Goal: Information Seeking & Learning: Learn about a topic

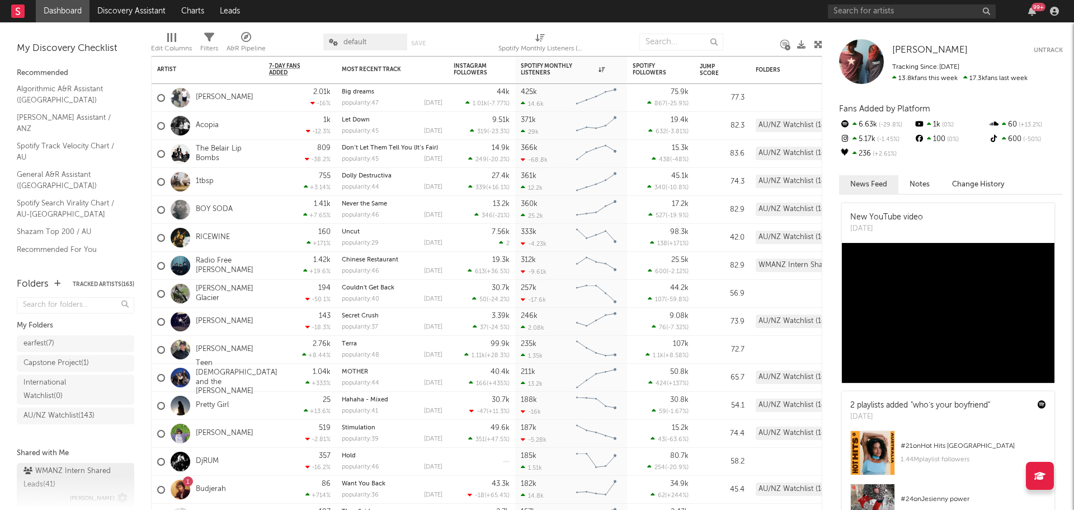
click at [77, 477] on div "WMANZ Intern Shared Leads ( 41 )" at bounding box center [73, 477] width 101 height 27
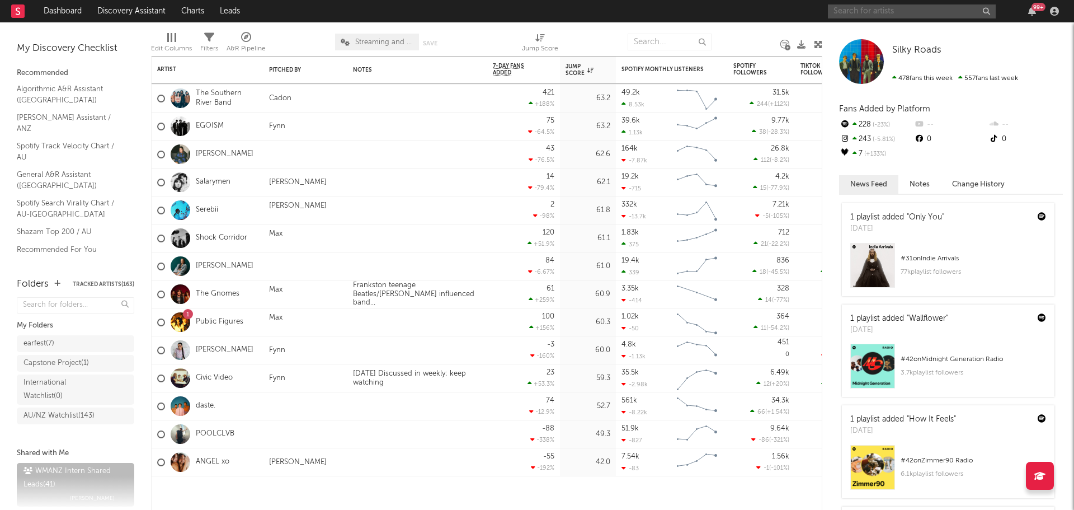
click at [918, 10] on input "text" at bounding box center [912, 11] width 168 height 14
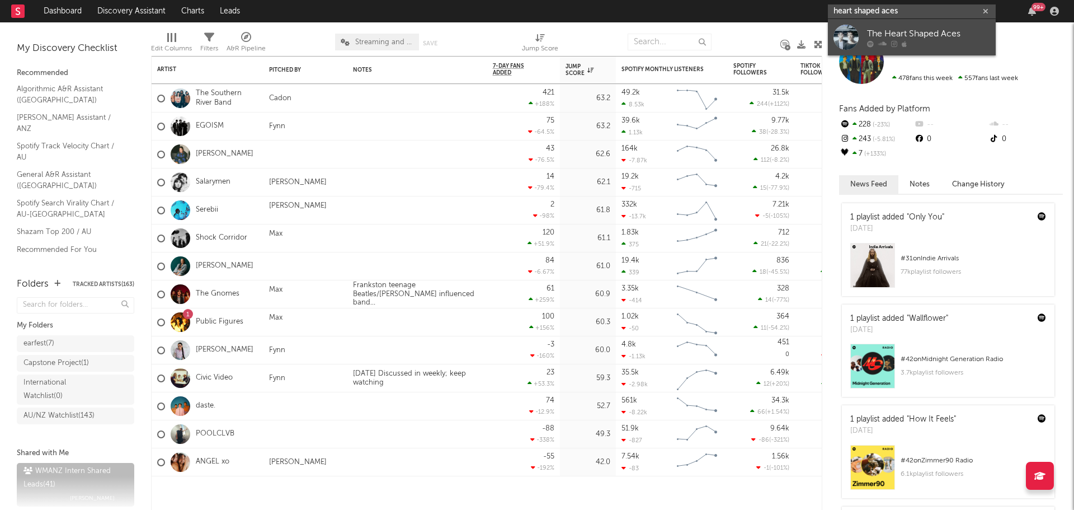
type input "heart shaped aces"
click at [923, 30] on div "The Heart Shaped Aces" at bounding box center [928, 33] width 123 height 13
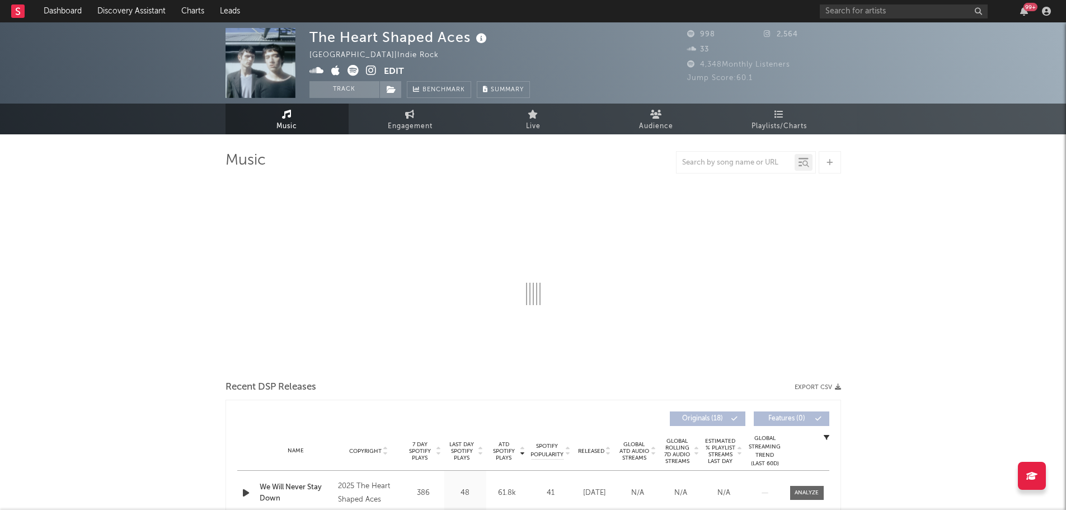
select select "1w"
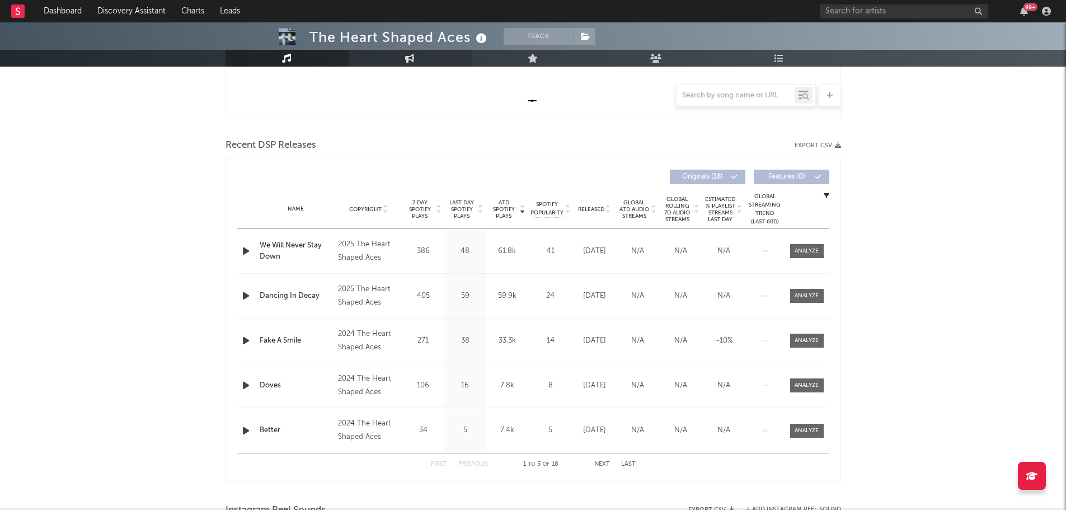
scroll to position [336, 0]
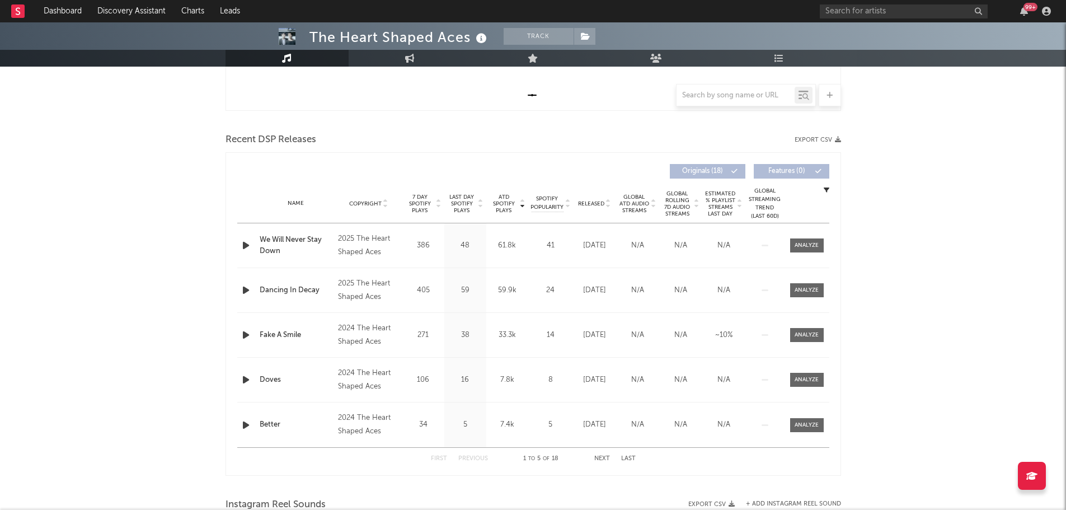
click at [502, 208] on span "ATD Spotify Plays" at bounding box center [504, 204] width 30 height 20
click at [813, 247] on div at bounding box center [806, 245] width 24 height 8
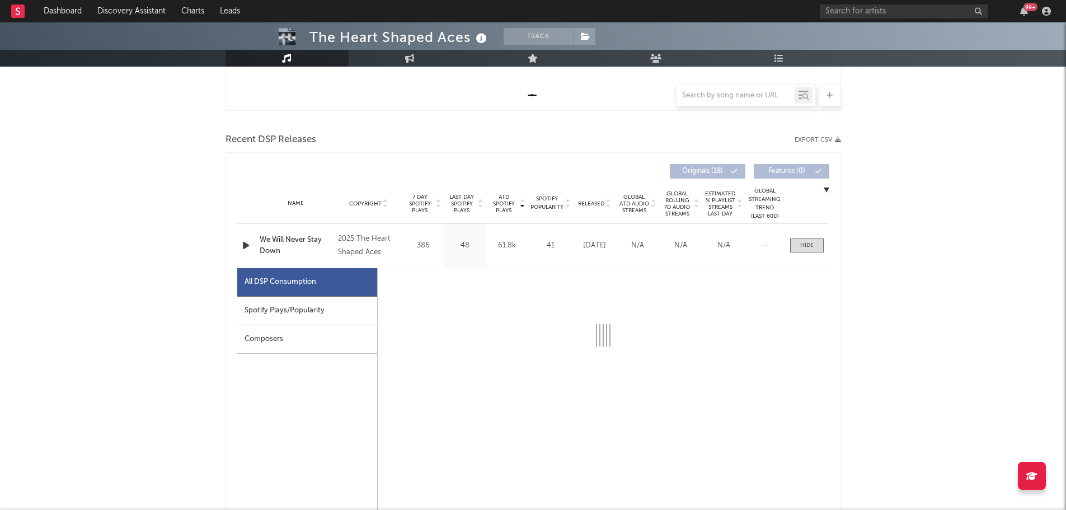
click at [348, 305] on div "Spotify Plays/Popularity" at bounding box center [307, 310] width 140 height 29
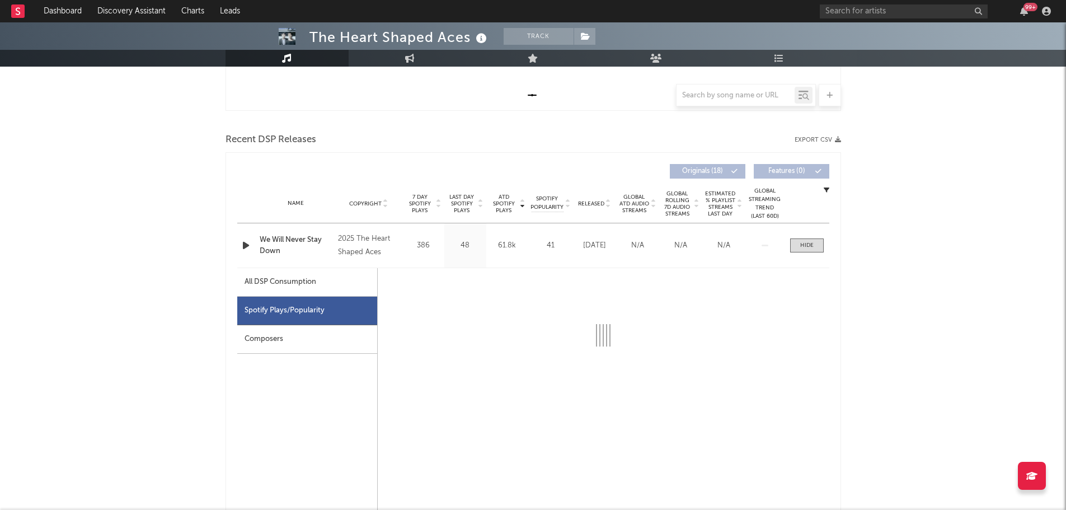
select select "1w"
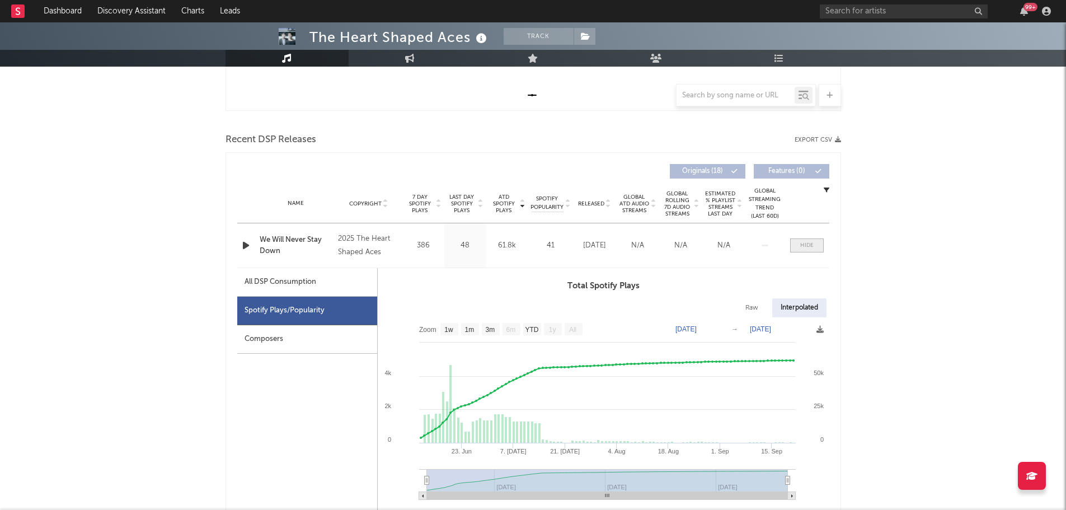
click at [814, 242] on span at bounding box center [807, 245] width 34 height 14
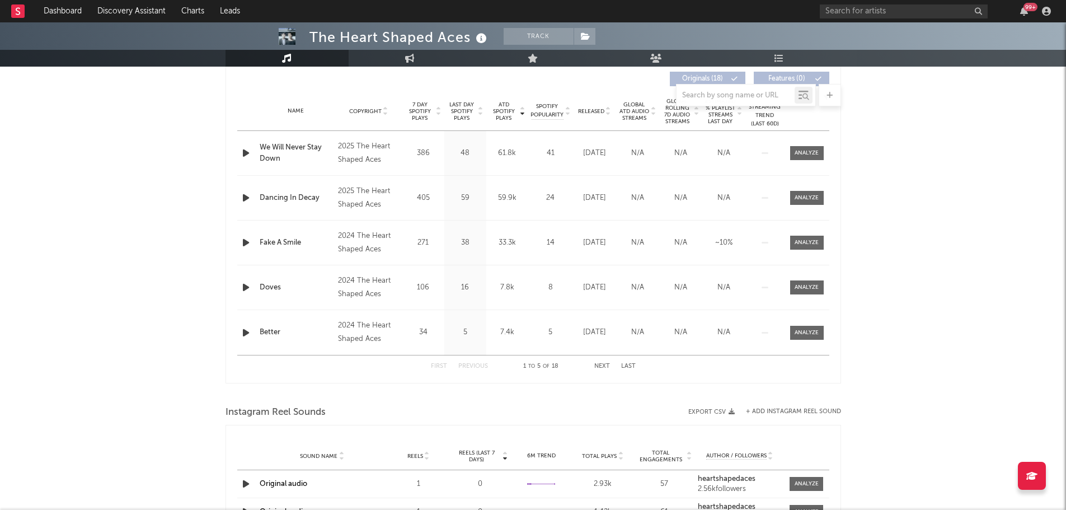
scroll to position [447, 0]
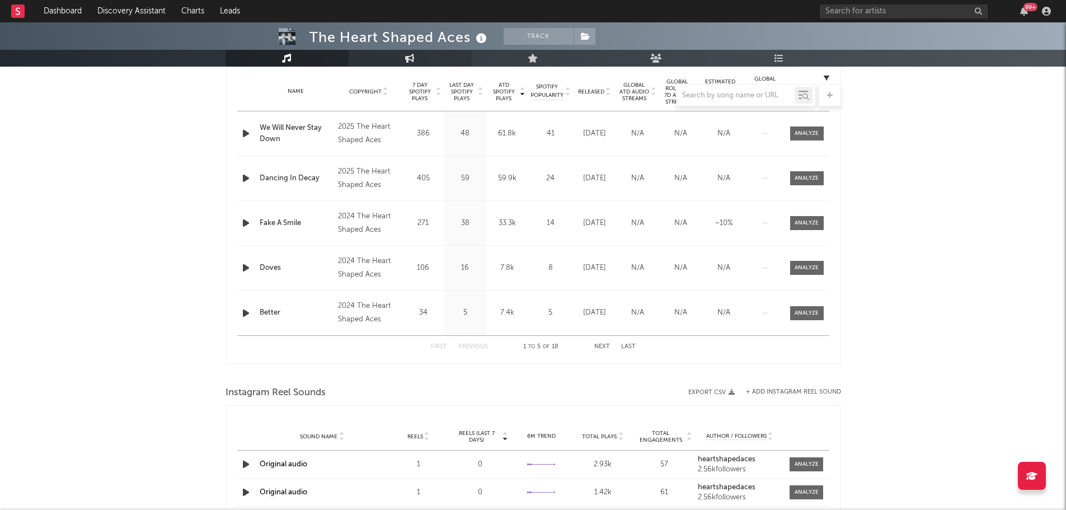
click at [431, 60] on link "Engagement" at bounding box center [409, 58] width 123 height 17
select select "1w"
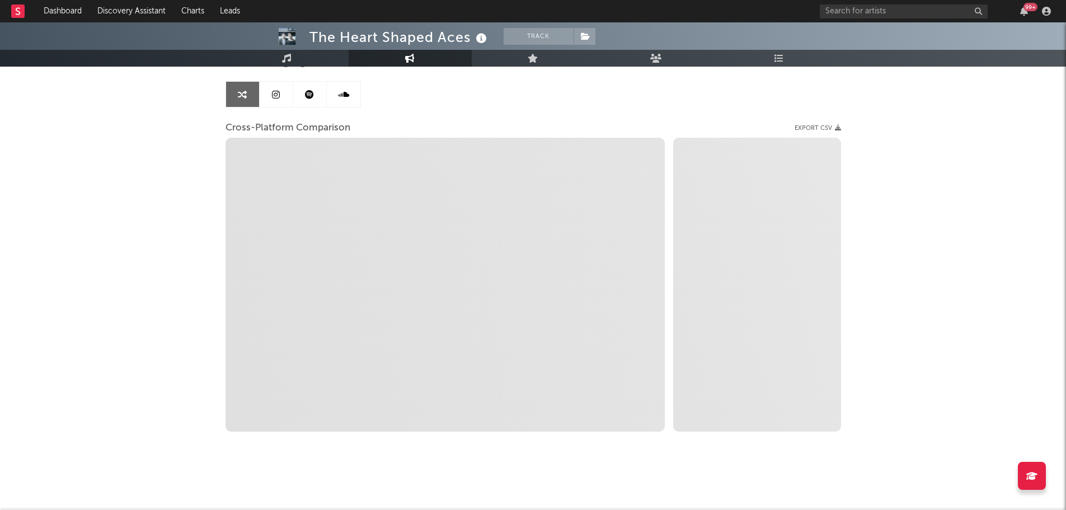
scroll to position [100, 0]
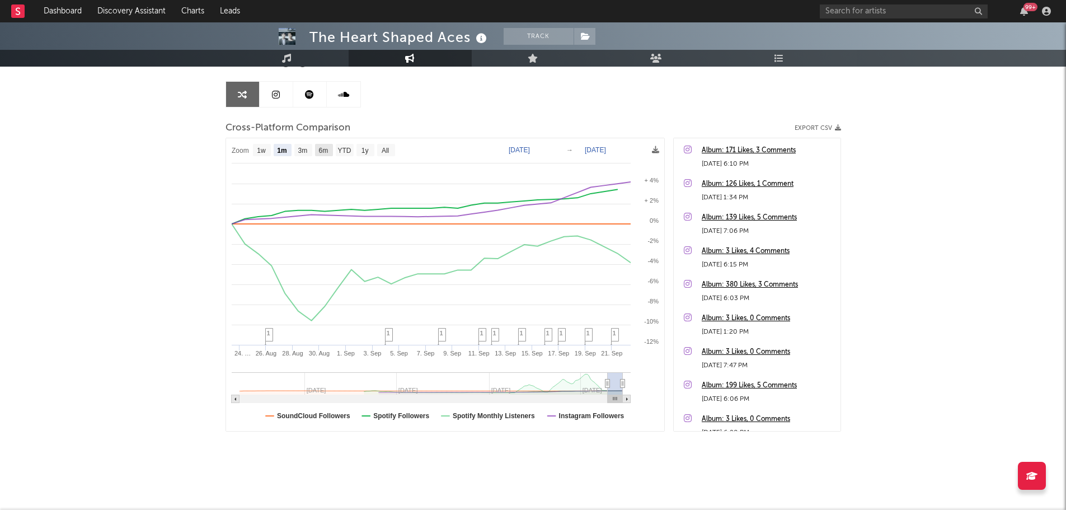
click at [329, 147] on rect at bounding box center [324, 150] width 18 height 12
select select "6m"
type input "[DATE]"
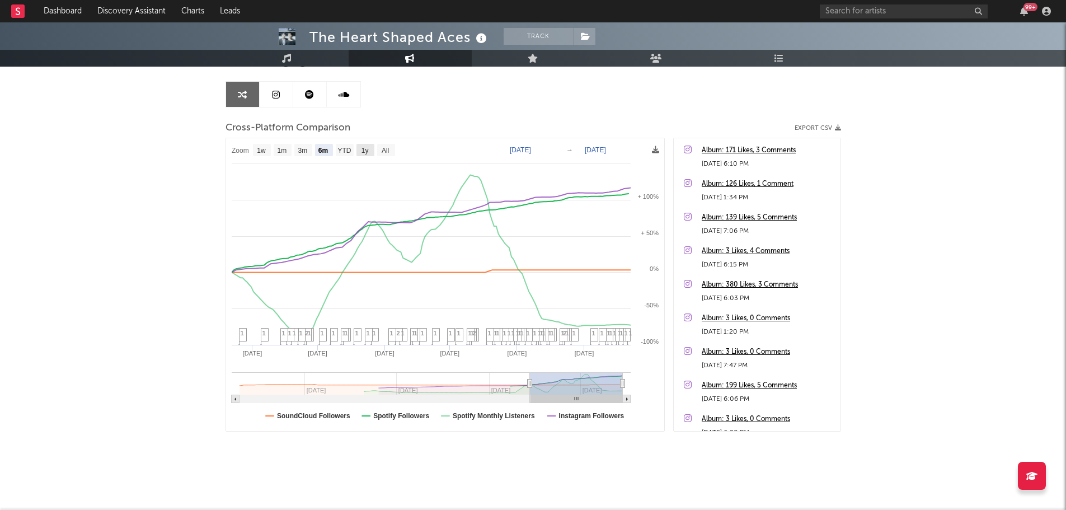
click at [361, 153] on text "1y" at bounding box center [364, 151] width 7 height 8
select select "1y"
type input "[DATE]"
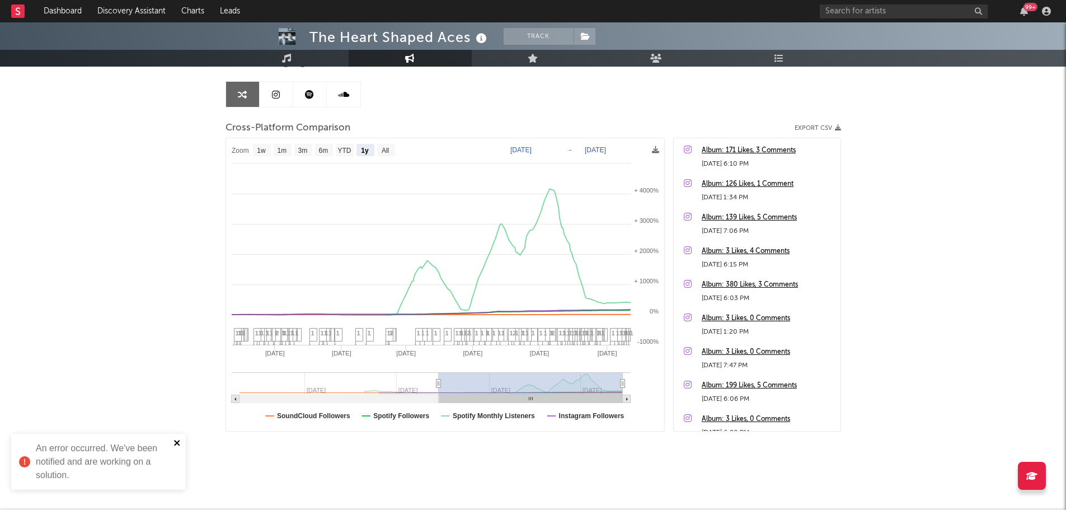
click at [179, 443] on icon "close" at bounding box center [177, 442] width 8 height 9
click at [380, 151] on rect at bounding box center [386, 150] width 18 height 12
select select "All"
type input "[DATE]"
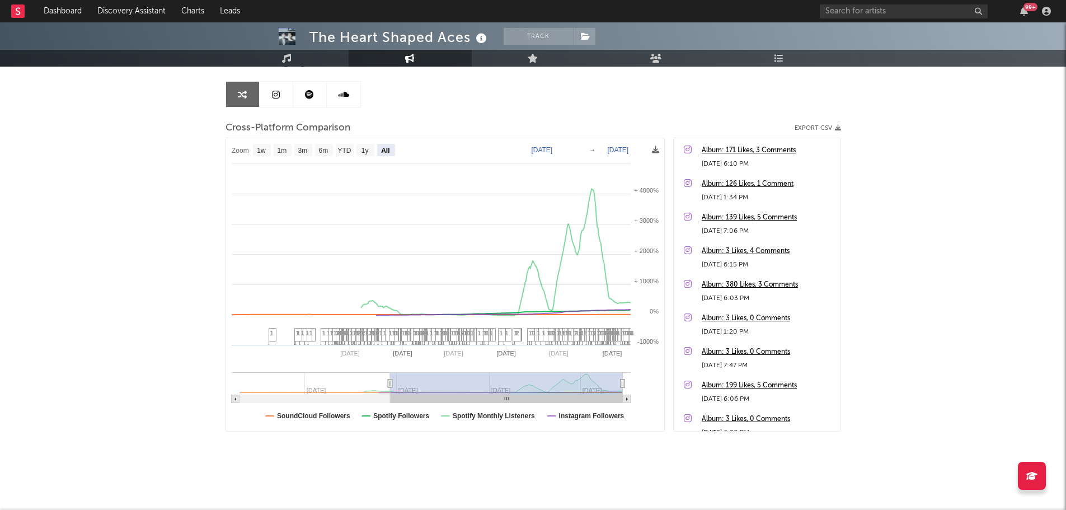
select select "All"
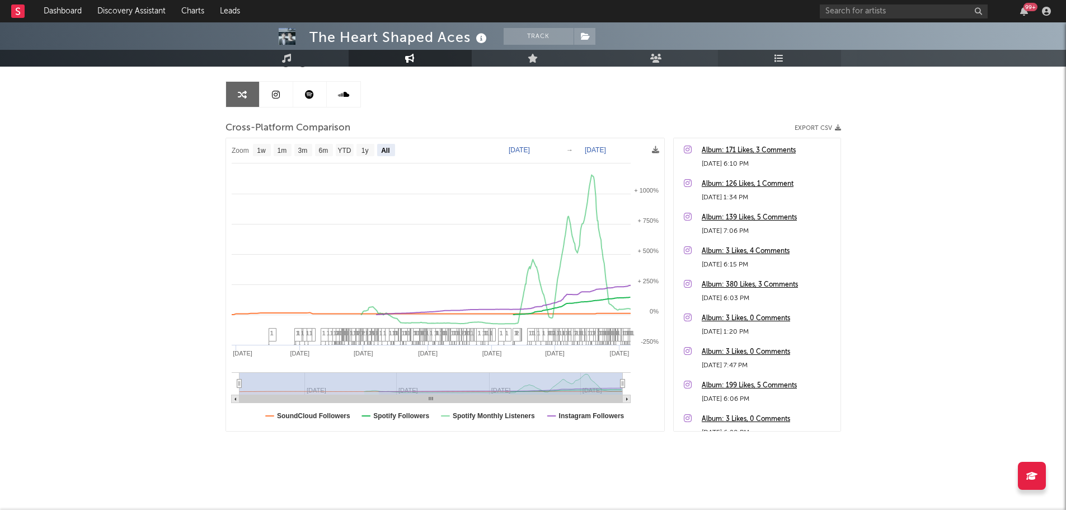
click at [777, 58] on icon at bounding box center [779, 58] width 10 height 9
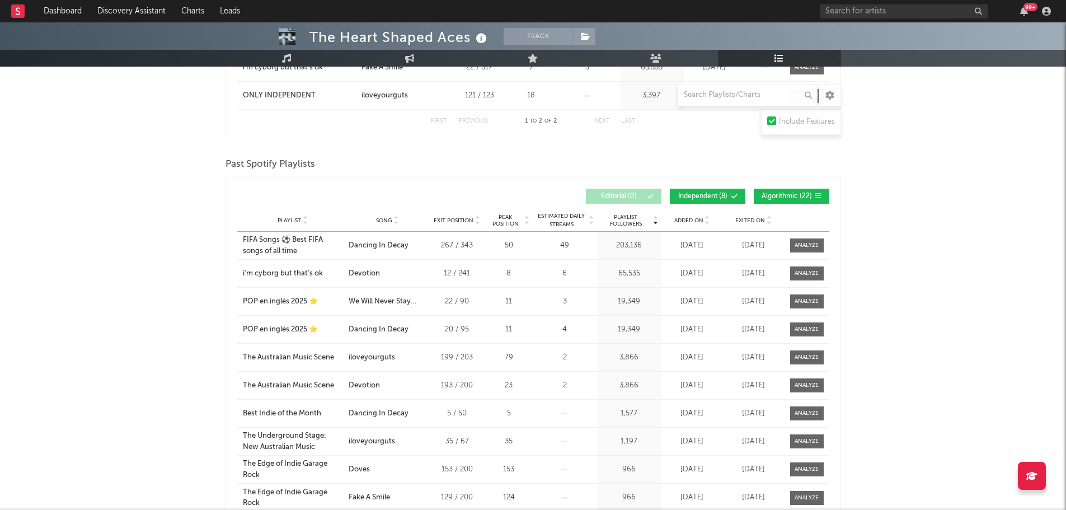
scroll to position [280, 0]
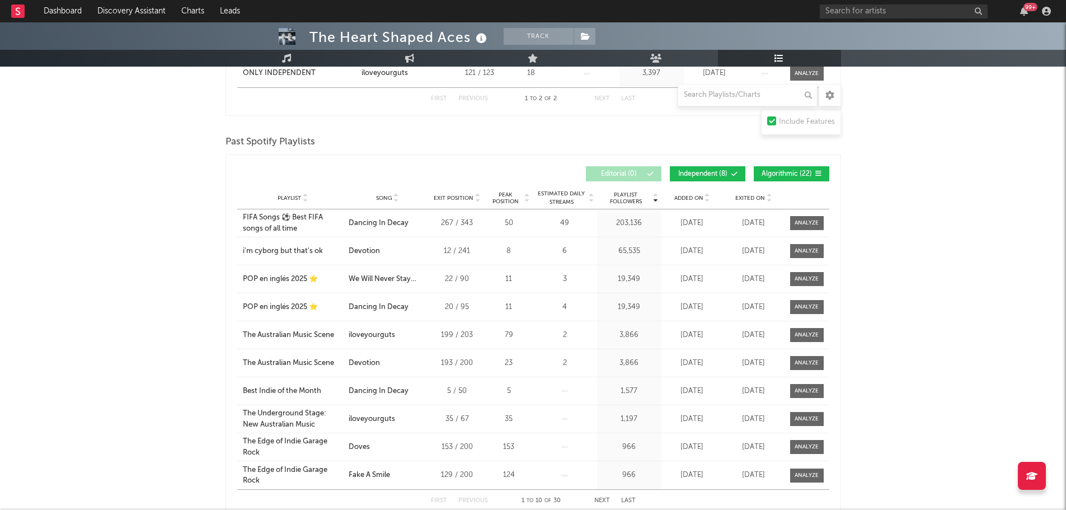
click at [701, 197] on span "Added On" at bounding box center [688, 198] width 29 height 7
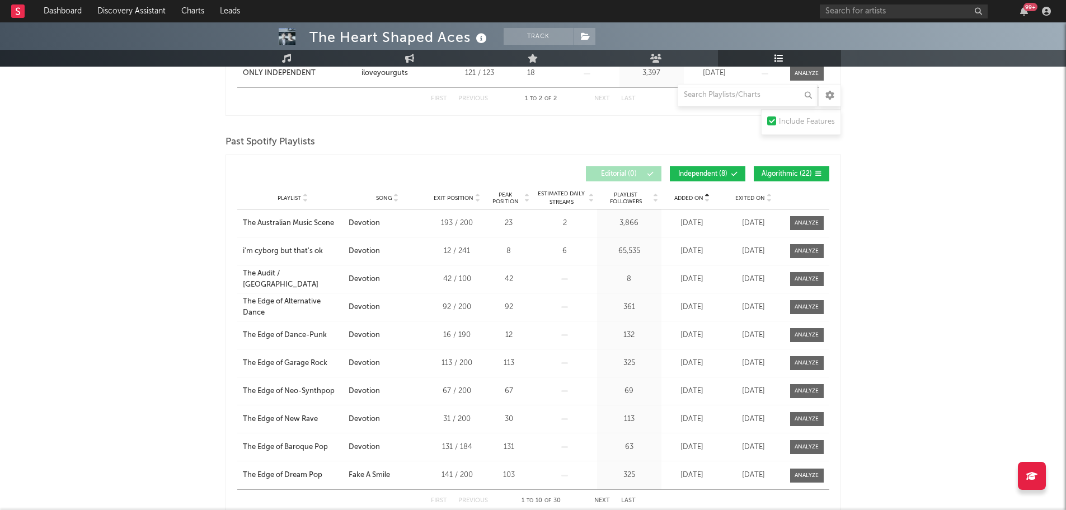
click at [701, 197] on span "Added On" at bounding box center [688, 198] width 29 height 7
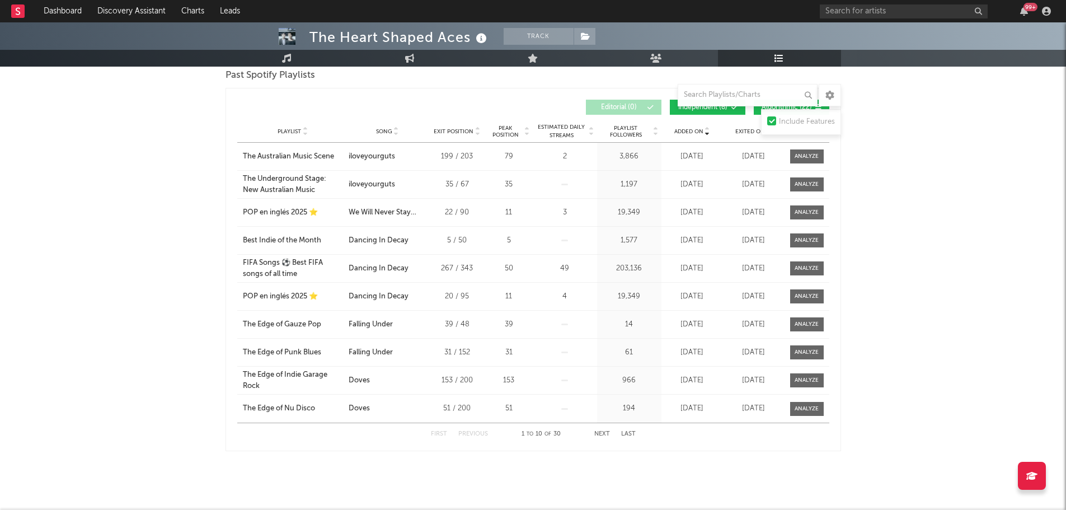
scroll to position [353, 0]
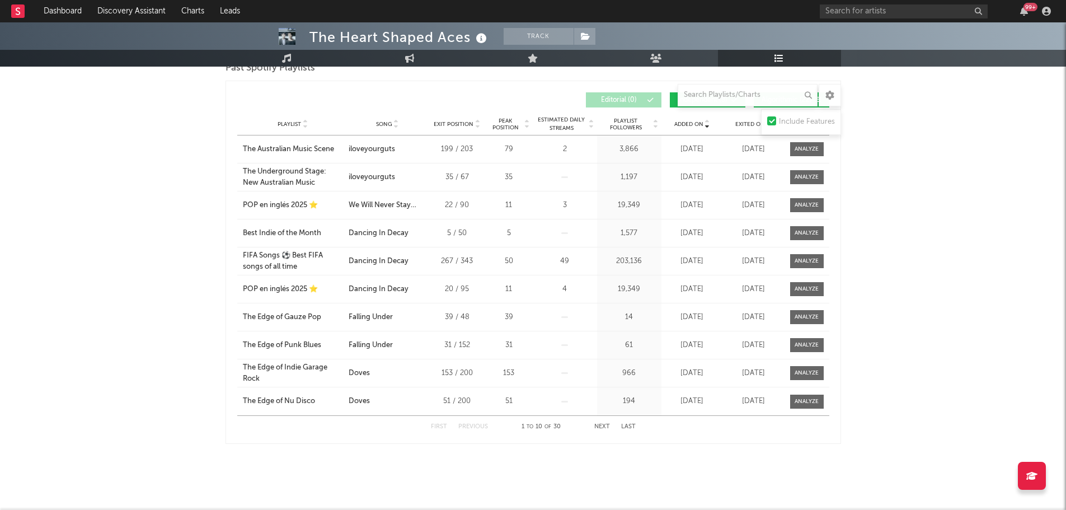
click at [598, 423] on button "Next" at bounding box center [602, 426] width 16 height 6
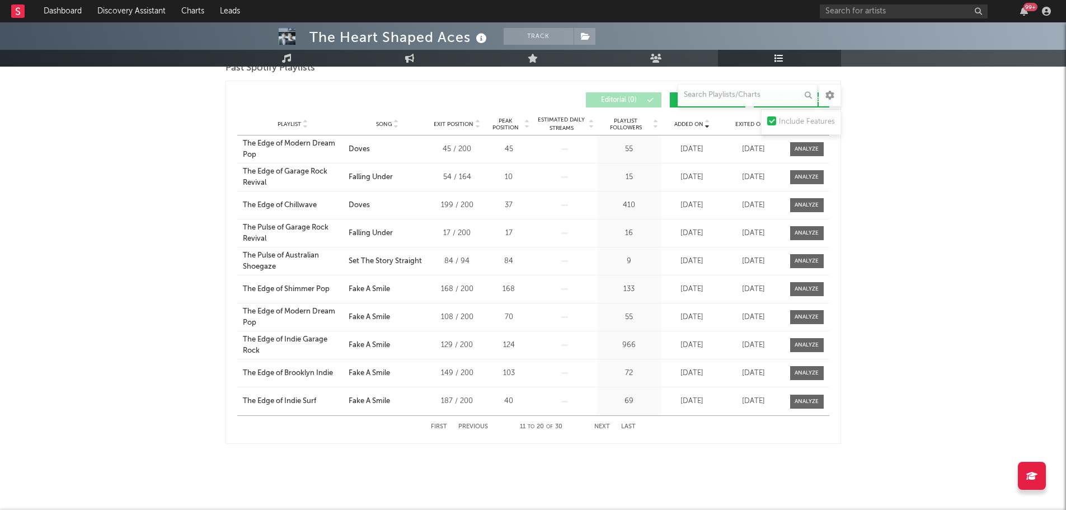
click at [598, 423] on button "Next" at bounding box center [602, 426] width 16 height 6
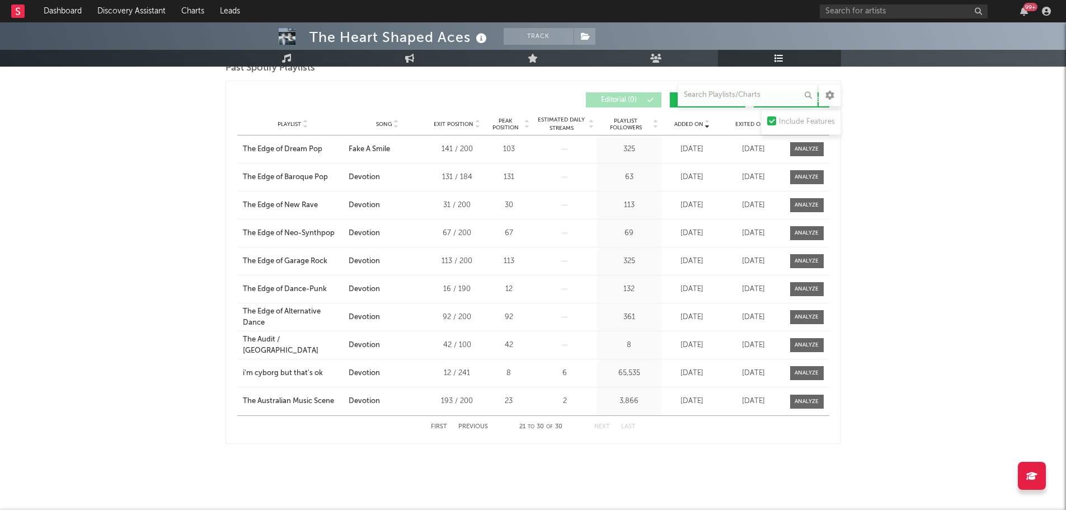
click at [598, 423] on button "Next" at bounding box center [602, 426] width 16 height 6
click at [535, 38] on button "Track" at bounding box center [538, 36] width 70 height 17
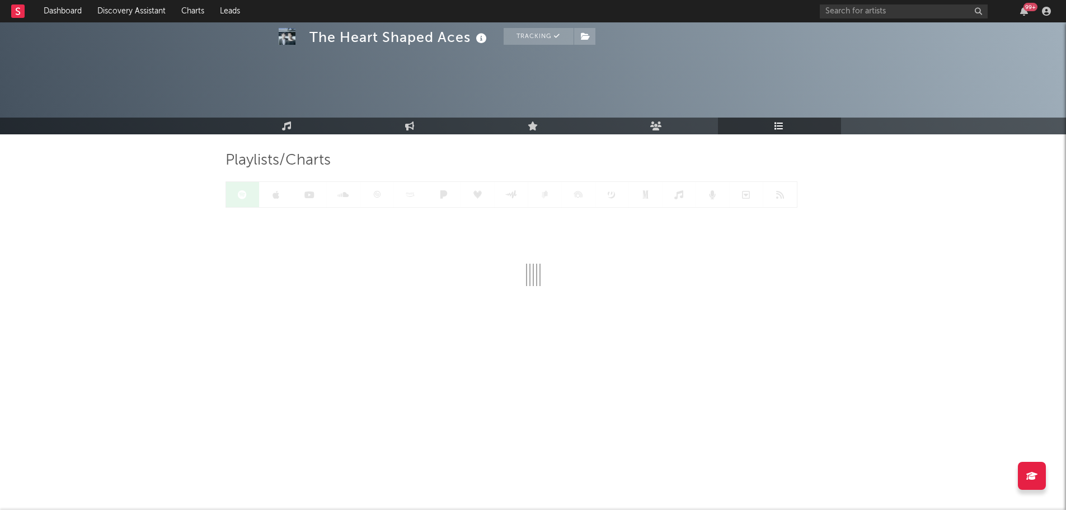
scroll to position [0, 0]
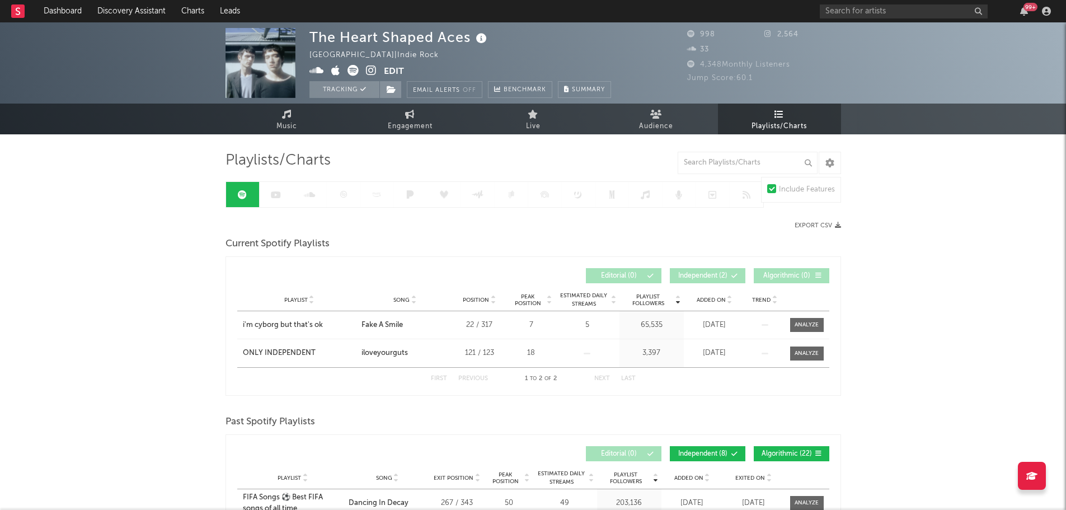
click at [404, 89] on div "Tracking Email Alerts Off Benchmark Summary" at bounding box center [459, 89] width 301 height 17
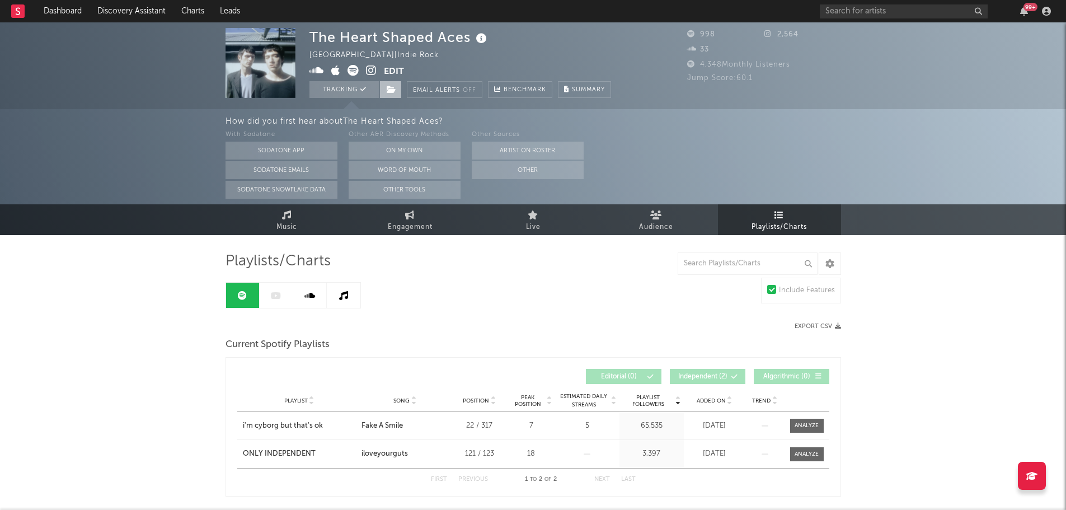
click at [392, 92] on icon at bounding box center [391, 90] width 10 height 8
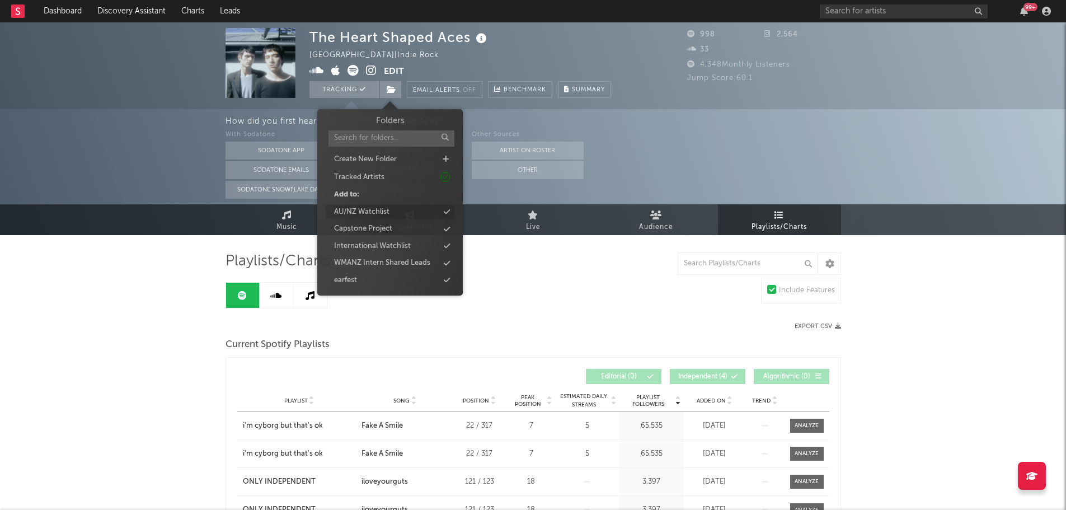
click at [395, 213] on div "AU/NZ Watchlist" at bounding box center [390, 212] width 129 height 15
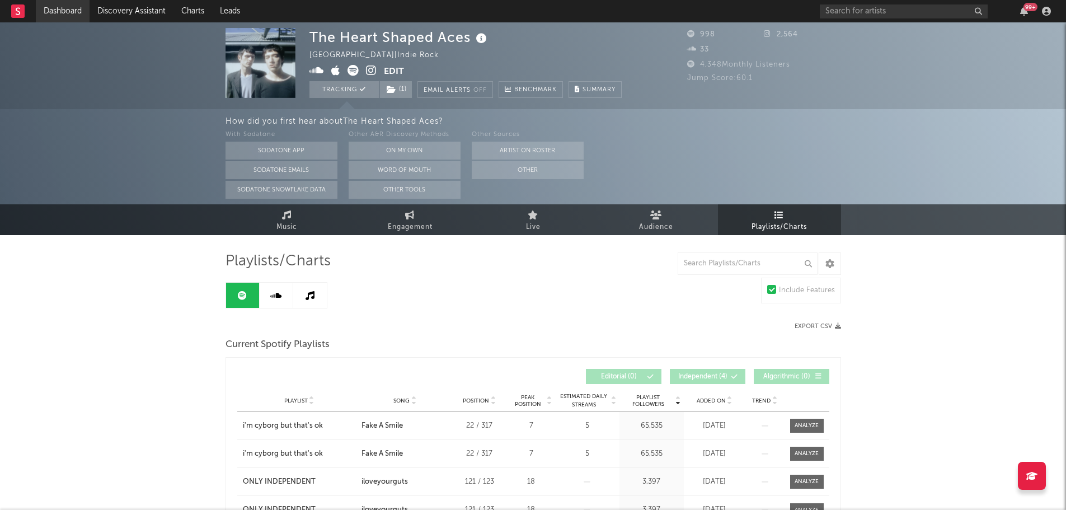
click at [65, 8] on link "Dashboard" at bounding box center [63, 11] width 54 height 22
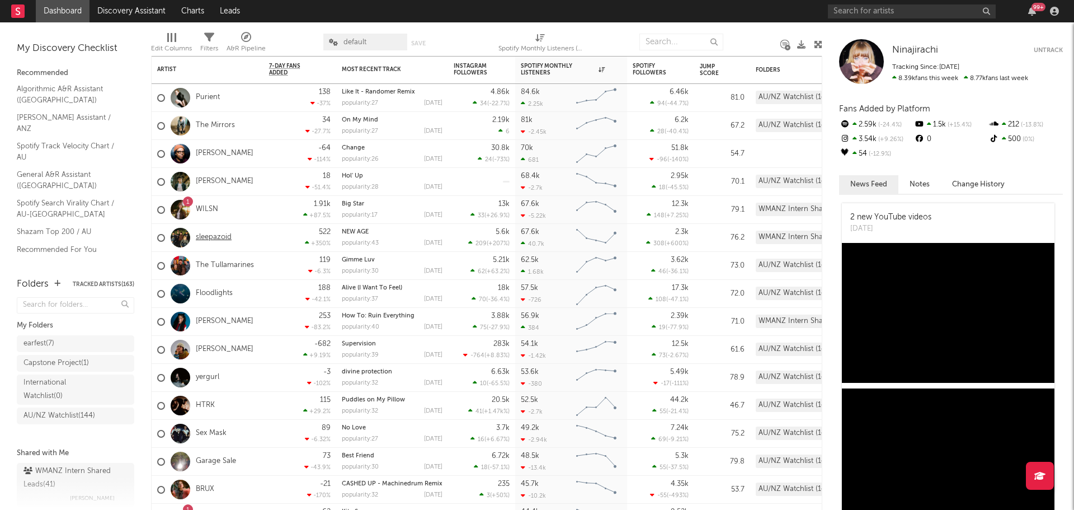
click at [219, 238] on link "sleepazoid" at bounding box center [214, 238] width 36 height 10
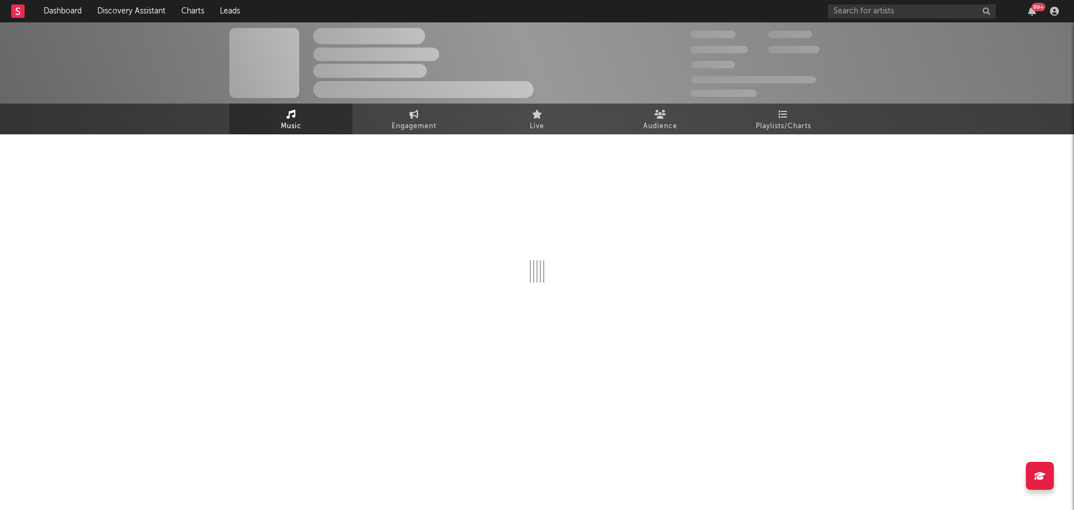
select select "1w"
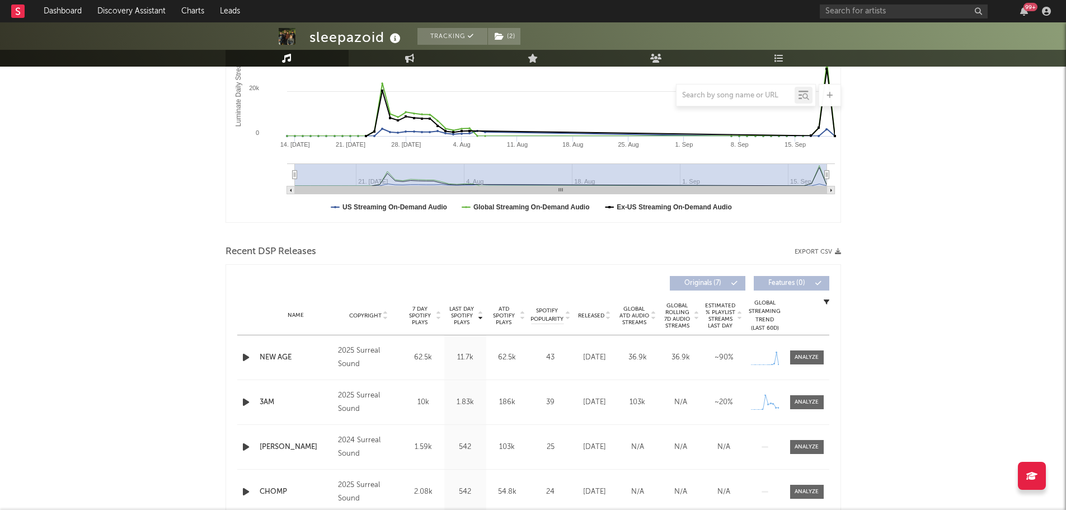
scroll to position [392, 0]
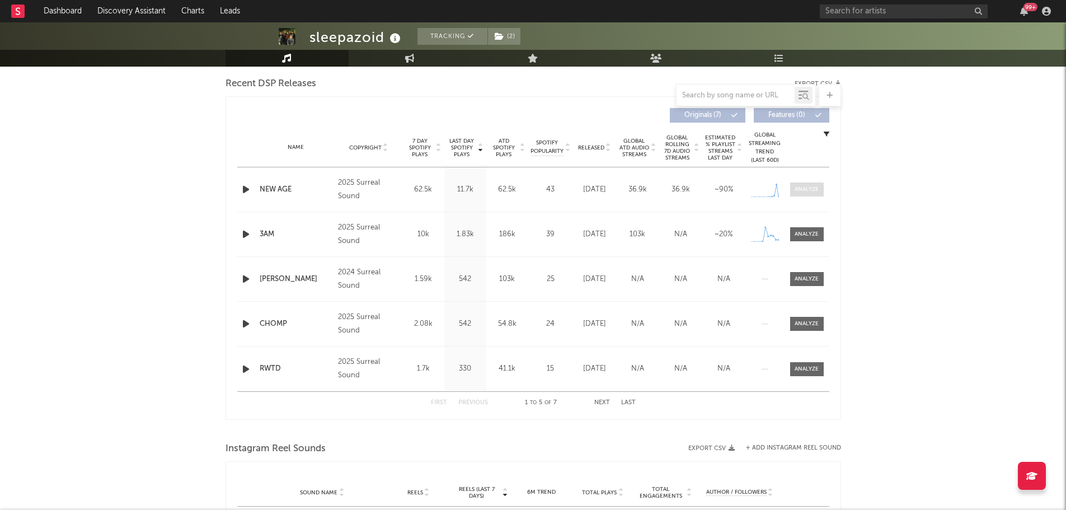
click at [809, 194] on span at bounding box center [807, 189] width 34 height 14
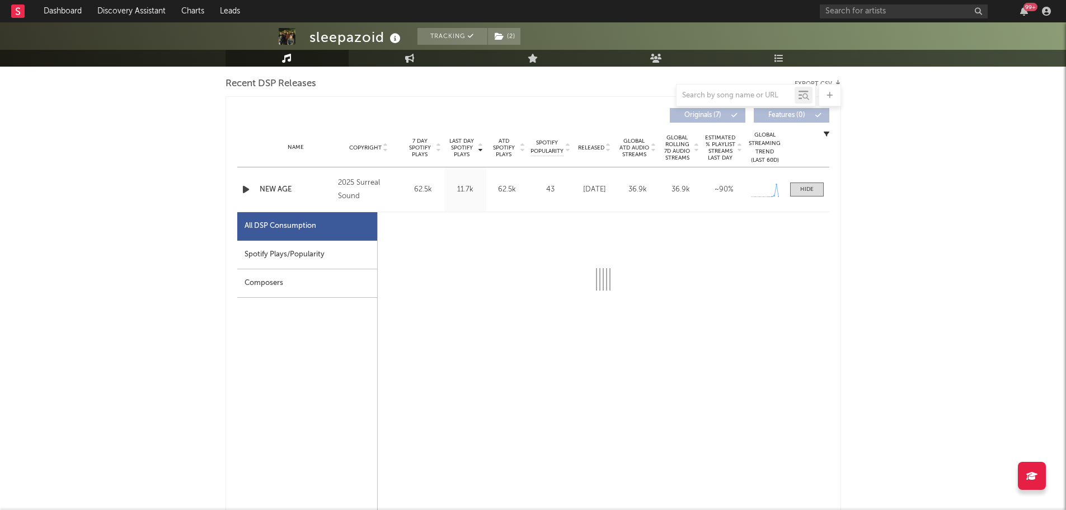
select select "1w"
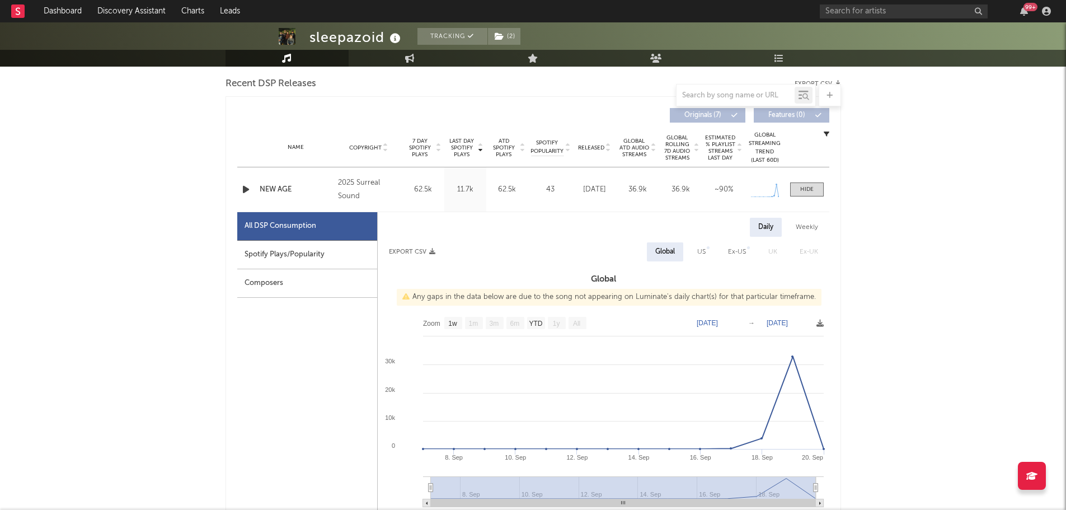
click at [356, 260] on div "Spotify Plays/Popularity" at bounding box center [307, 255] width 140 height 29
select select "1w"
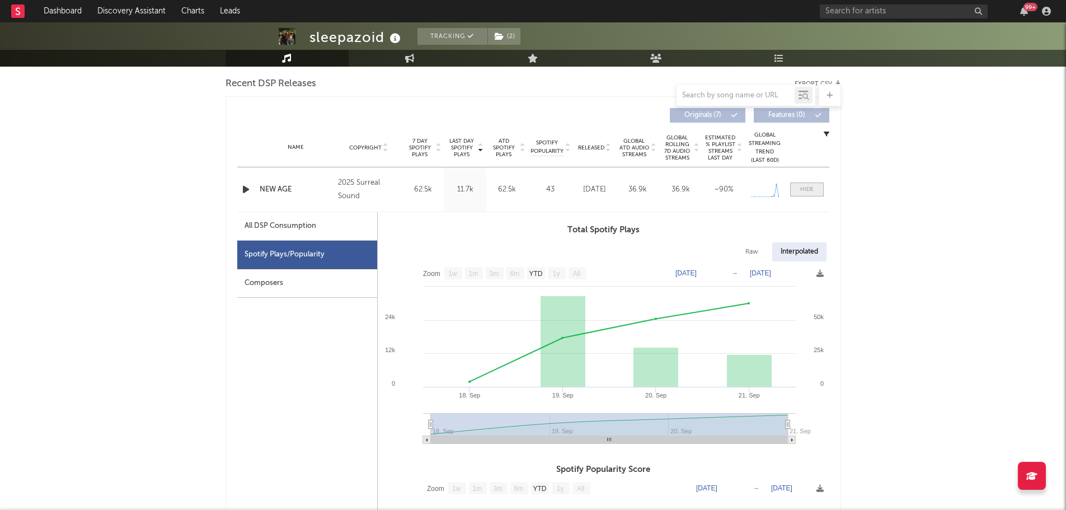
click at [805, 188] on div at bounding box center [806, 189] width 13 height 8
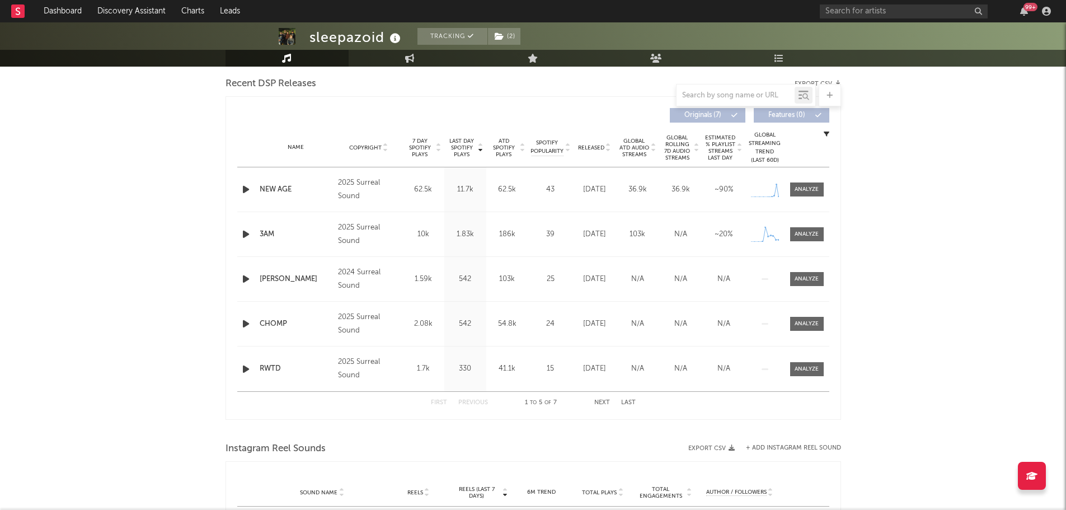
click at [497, 147] on span "ATD Spotify Plays" at bounding box center [504, 148] width 30 height 20
click at [812, 191] on div at bounding box center [806, 189] width 24 height 8
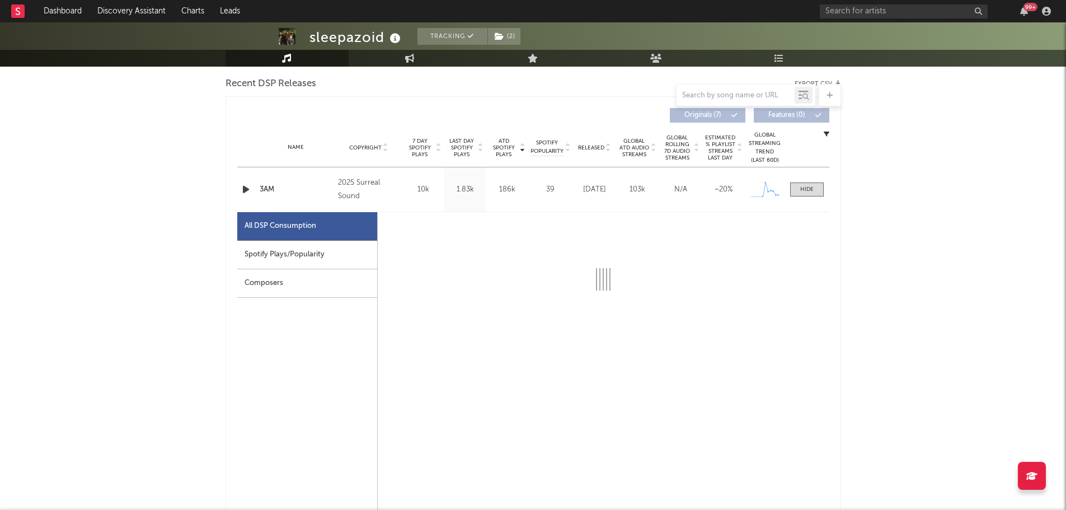
select select "1w"
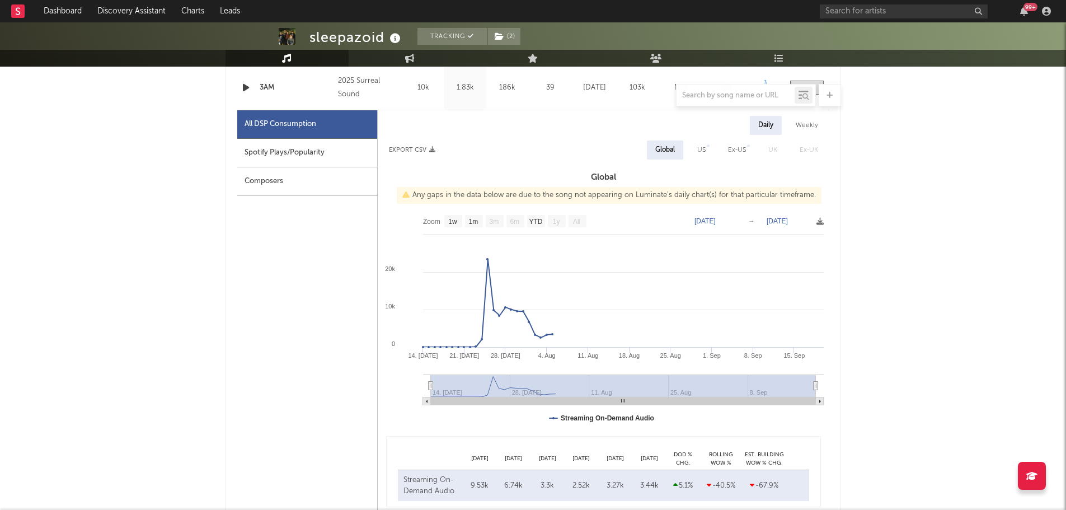
scroll to position [503, 0]
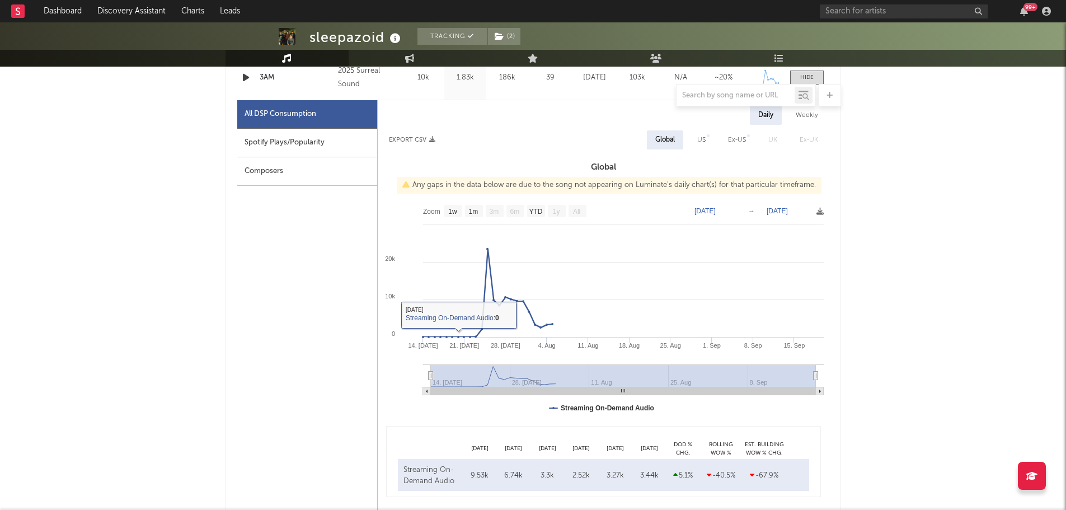
click at [263, 143] on div "Spotify Plays/Popularity" at bounding box center [307, 143] width 140 height 29
select select "1w"
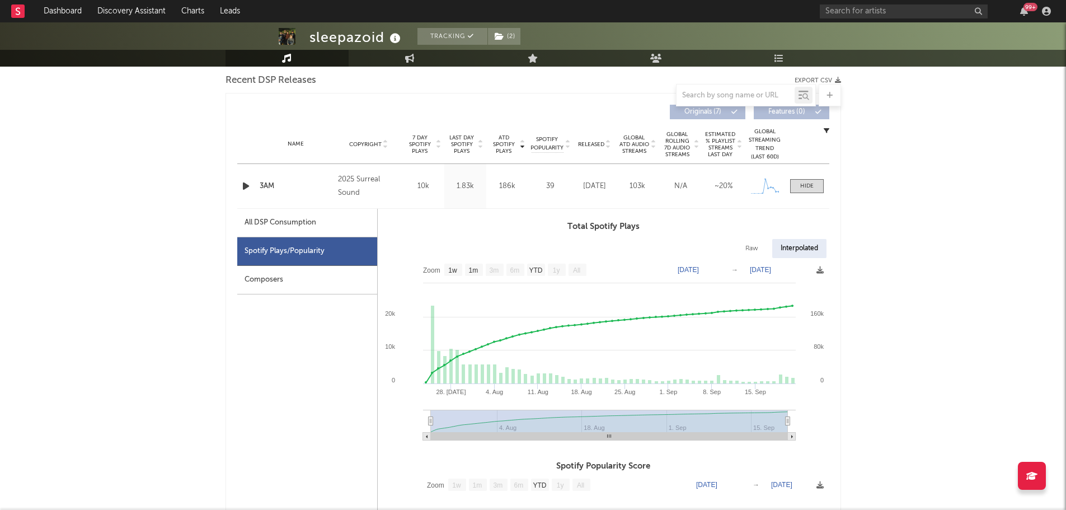
scroll to position [392, 0]
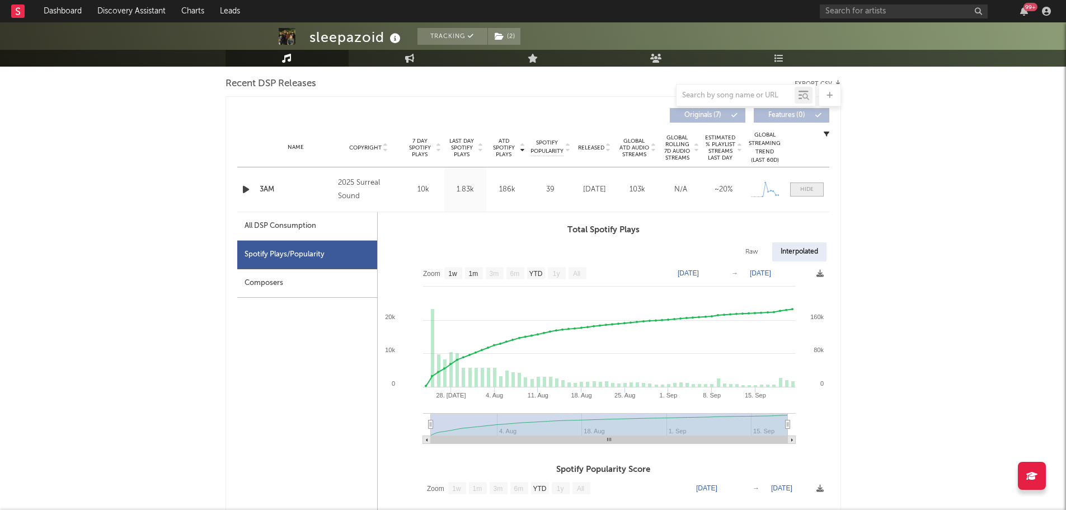
click at [802, 185] on div at bounding box center [806, 189] width 13 height 8
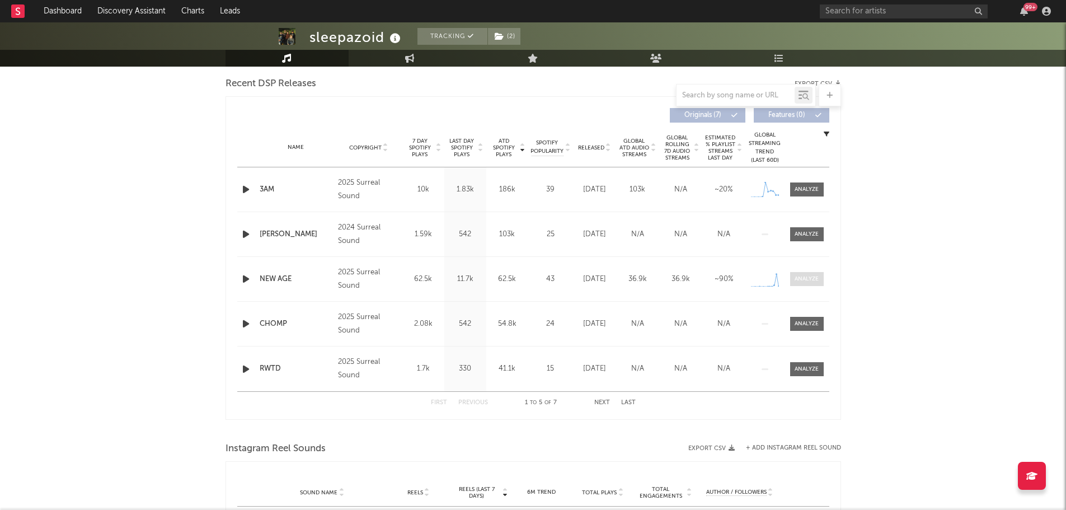
click at [804, 282] on div at bounding box center [806, 279] width 24 height 8
select select "1w"
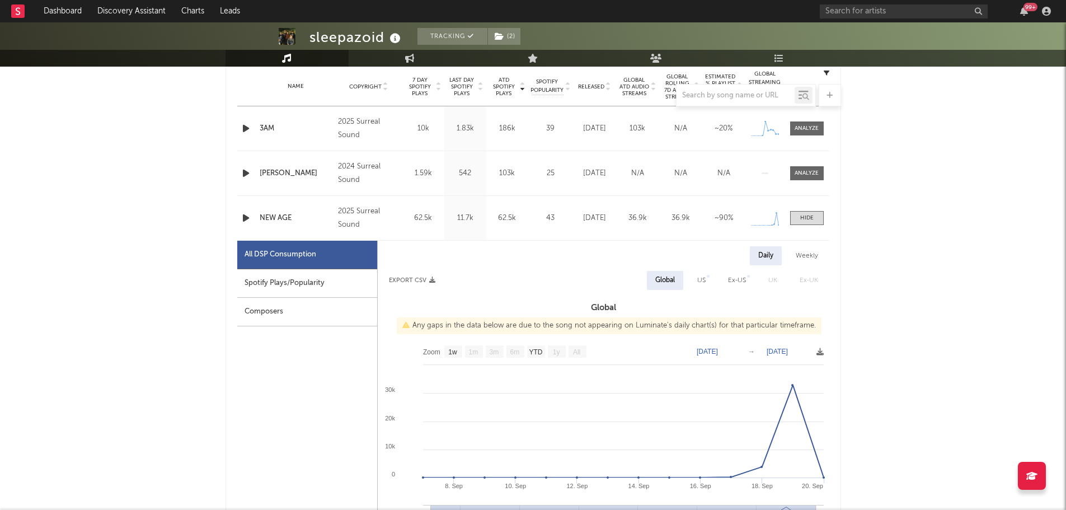
scroll to position [559, 0]
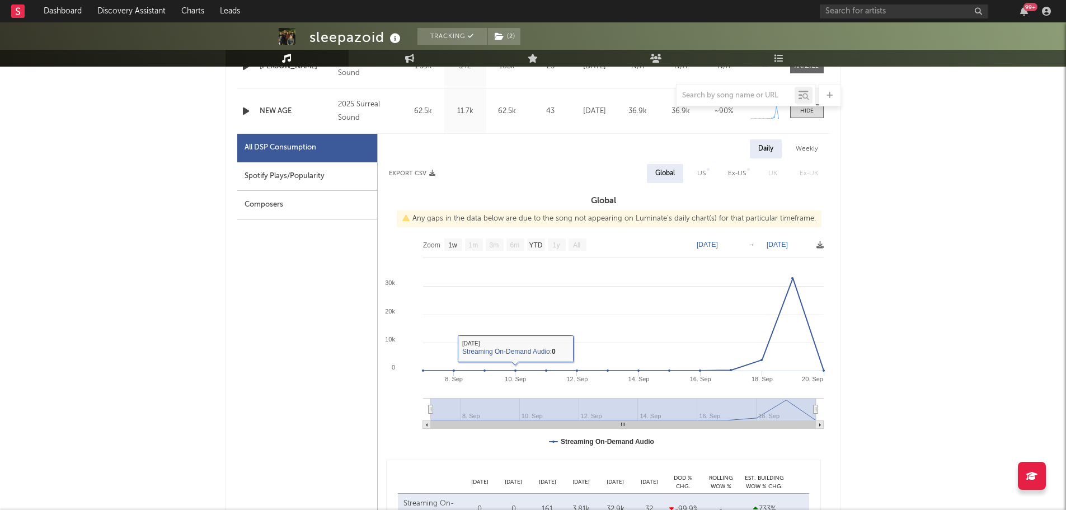
click at [315, 169] on div "Spotify Plays/Popularity" at bounding box center [307, 176] width 140 height 29
select select "1w"
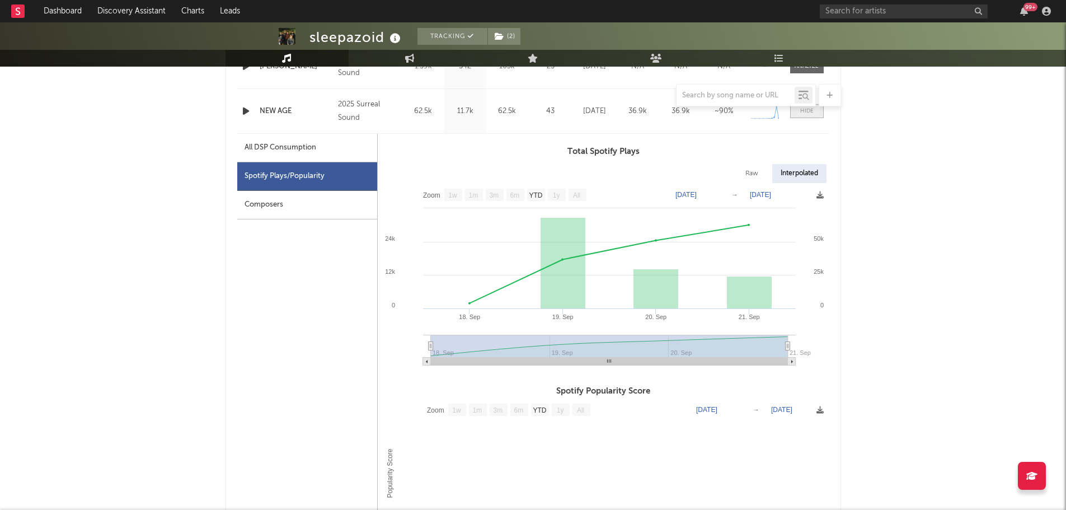
click at [822, 114] on span at bounding box center [807, 111] width 34 height 14
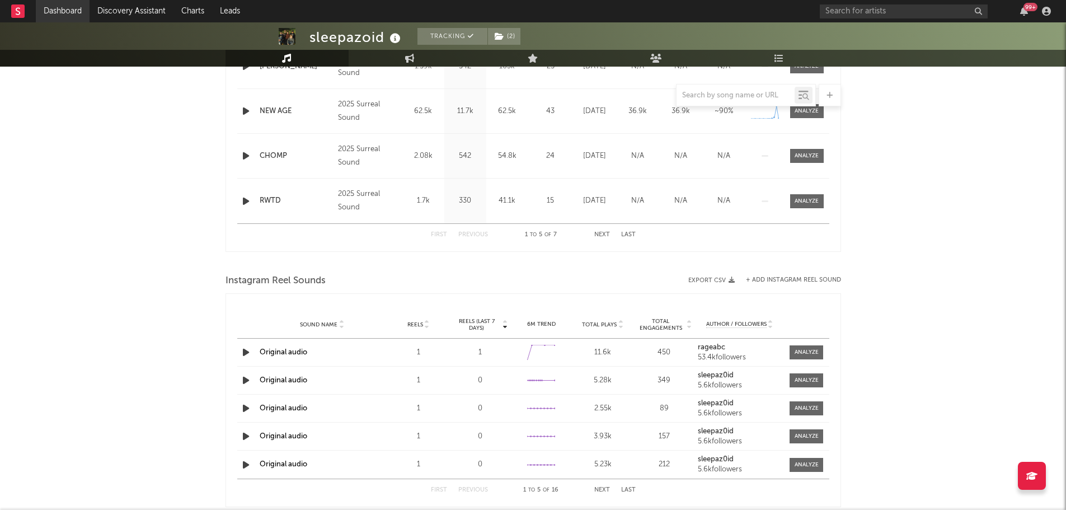
click at [48, 11] on link "Dashboard" at bounding box center [63, 11] width 54 height 22
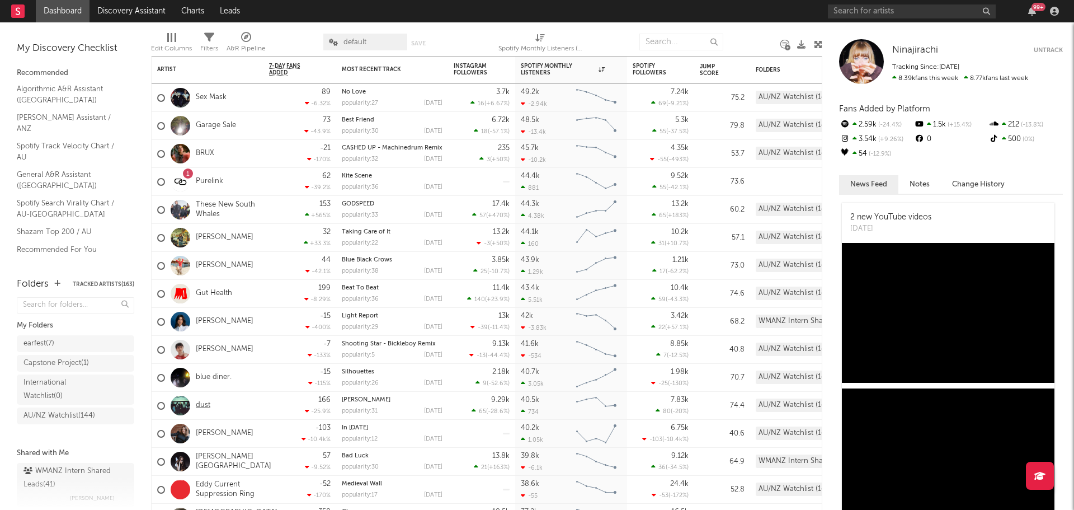
click at [205, 405] on link "dust" at bounding box center [203, 405] width 15 height 10
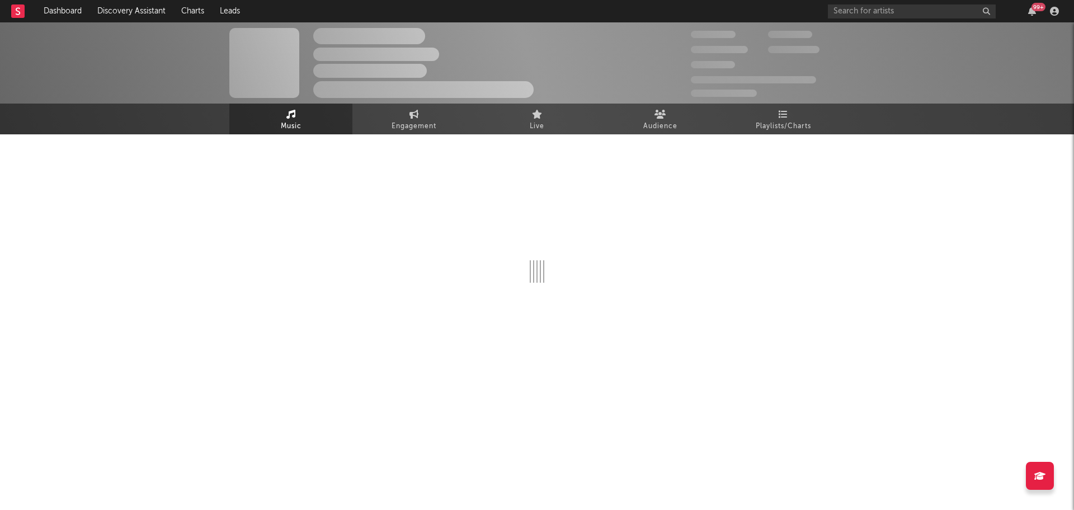
select select "1w"
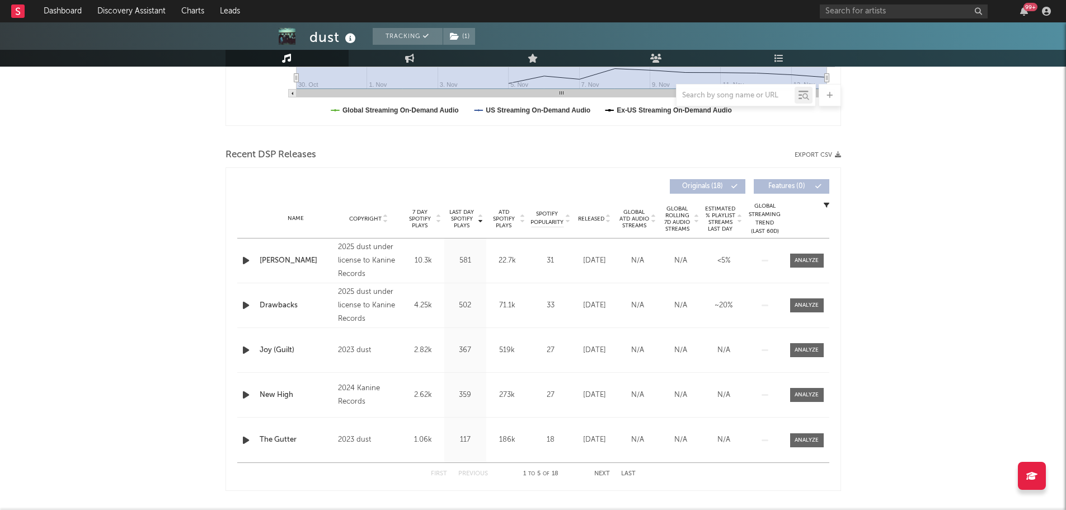
scroll to position [392, 0]
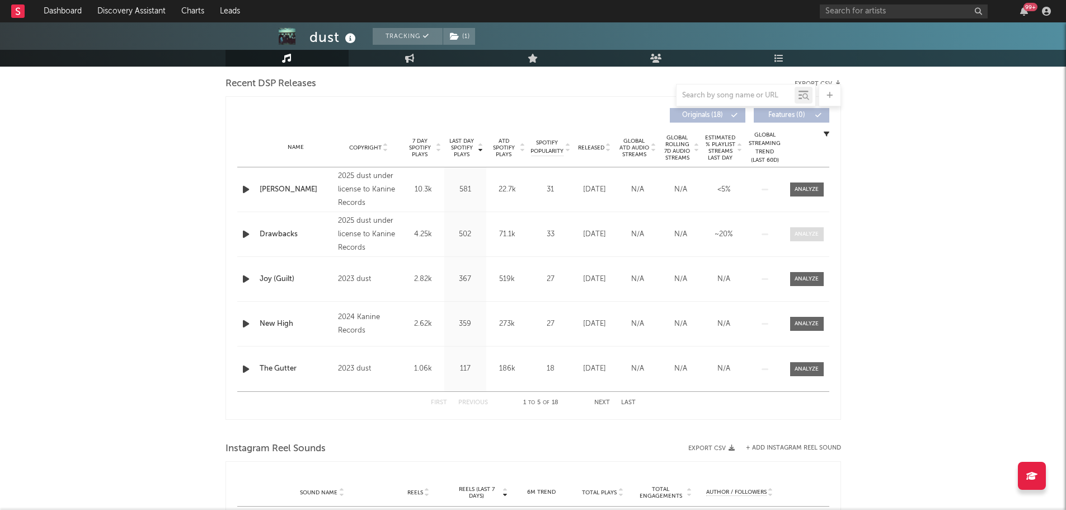
click at [811, 233] on div at bounding box center [806, 234] width 24 height 8
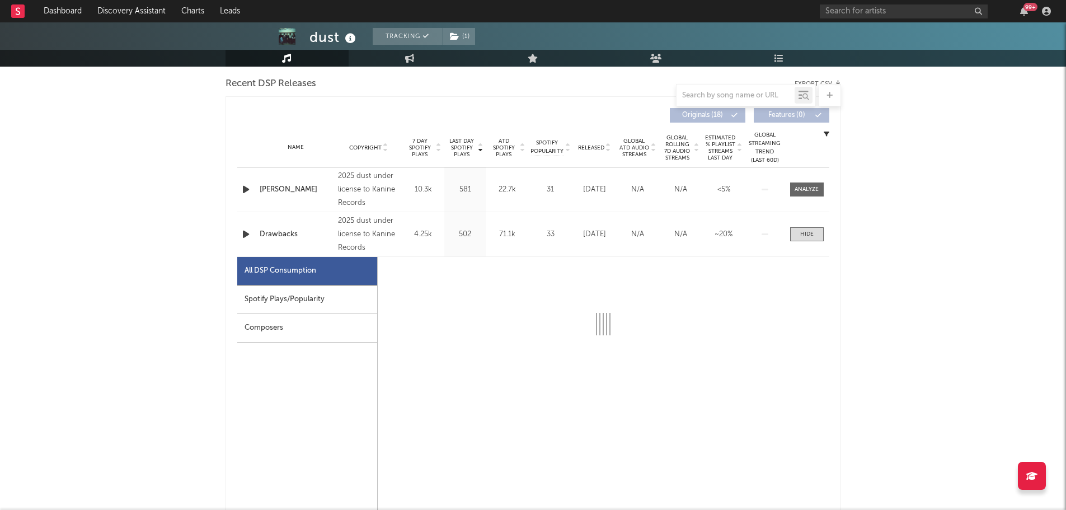
click at [329, 304] on div "Spotify Plays/Popularity" at bounding box center [307, 299] width 140 height 29
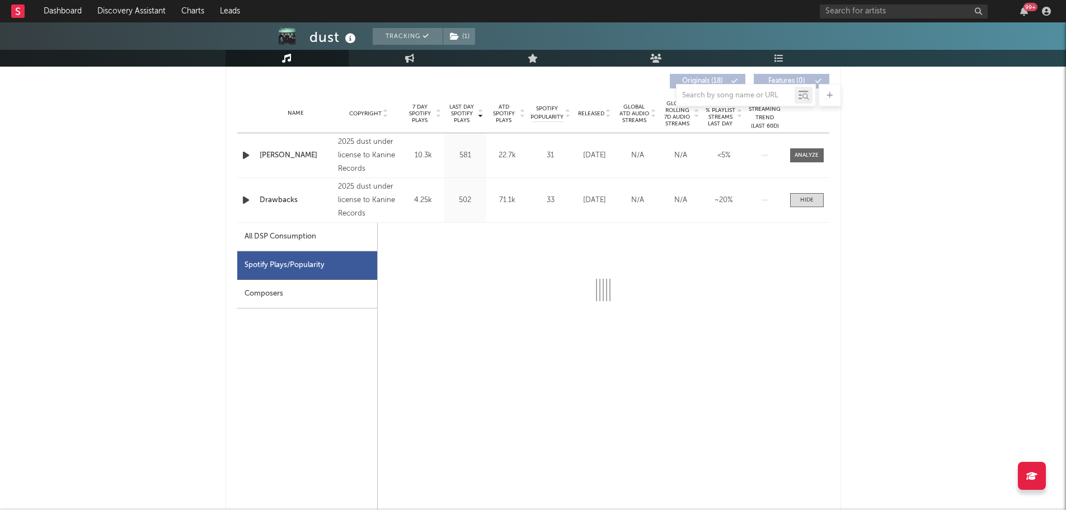
scroll to position [559, 0]
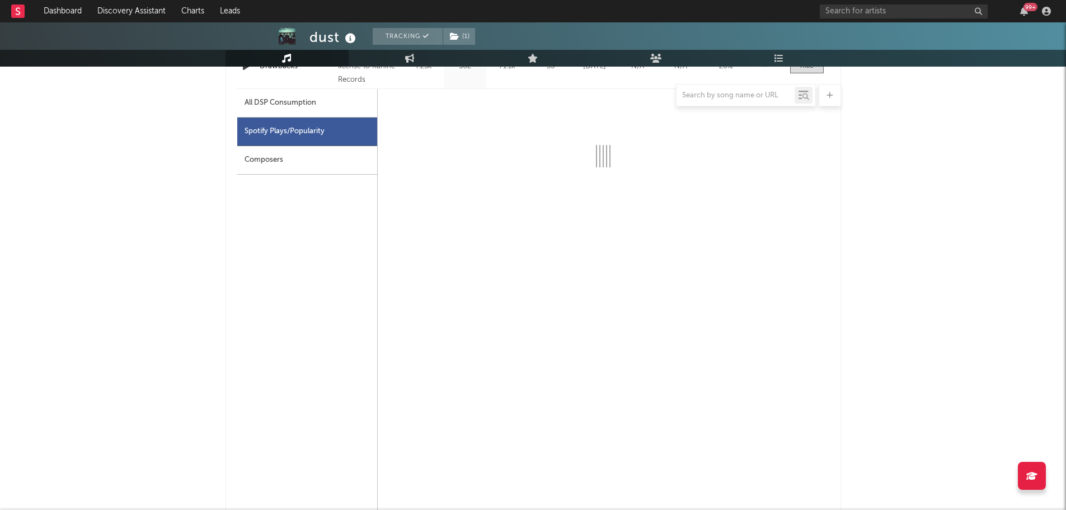
select select "1w"
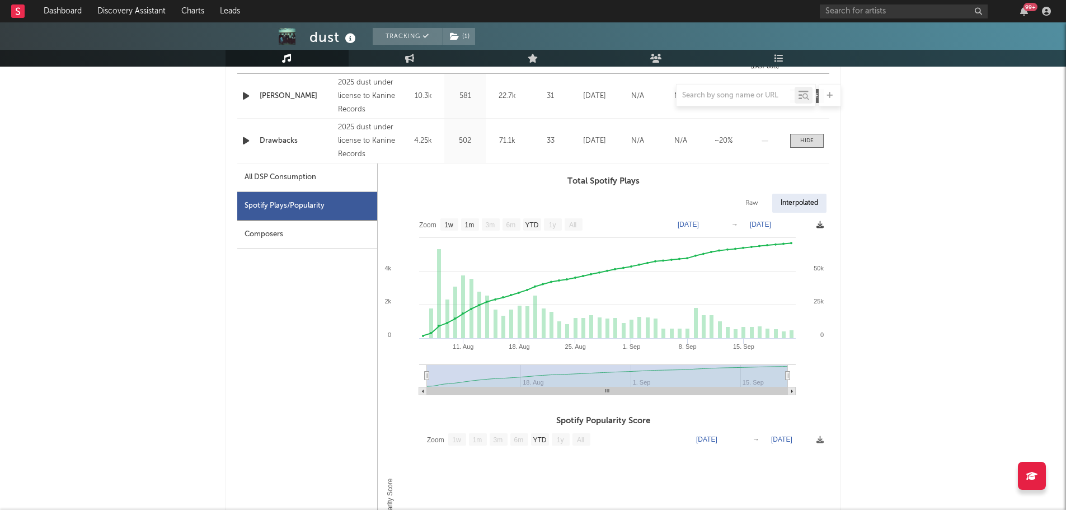
scroll to position [447, 0]
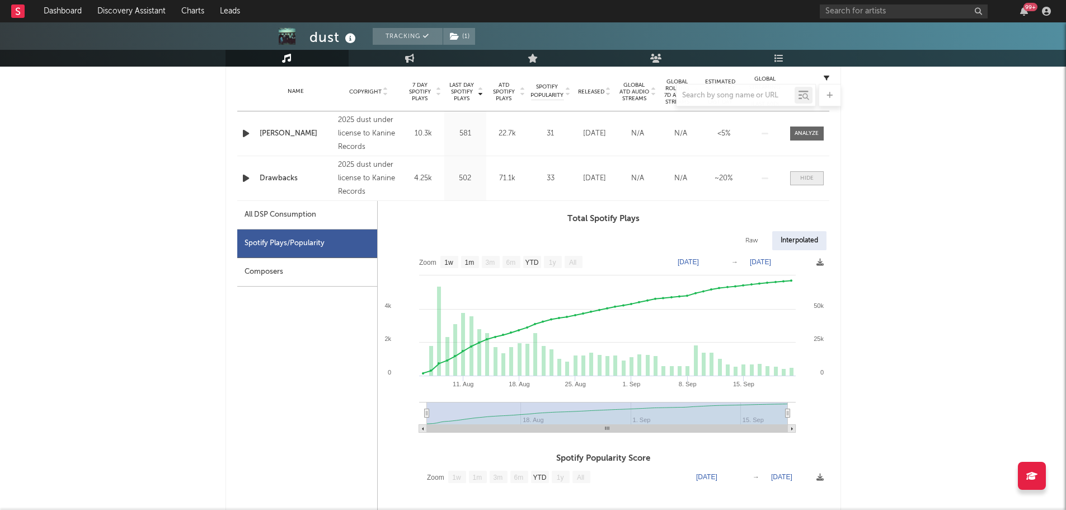
click at [819, 172] on span at bounding box center [807, 178] width 34 height 14
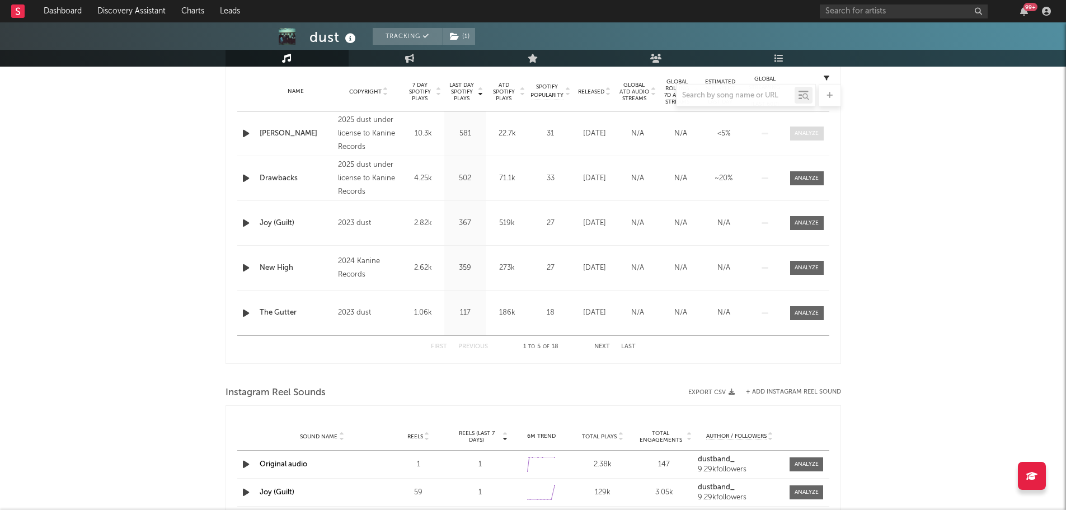
click at [800, 134] on div at bounding box center [806, 133] width 24 height 8
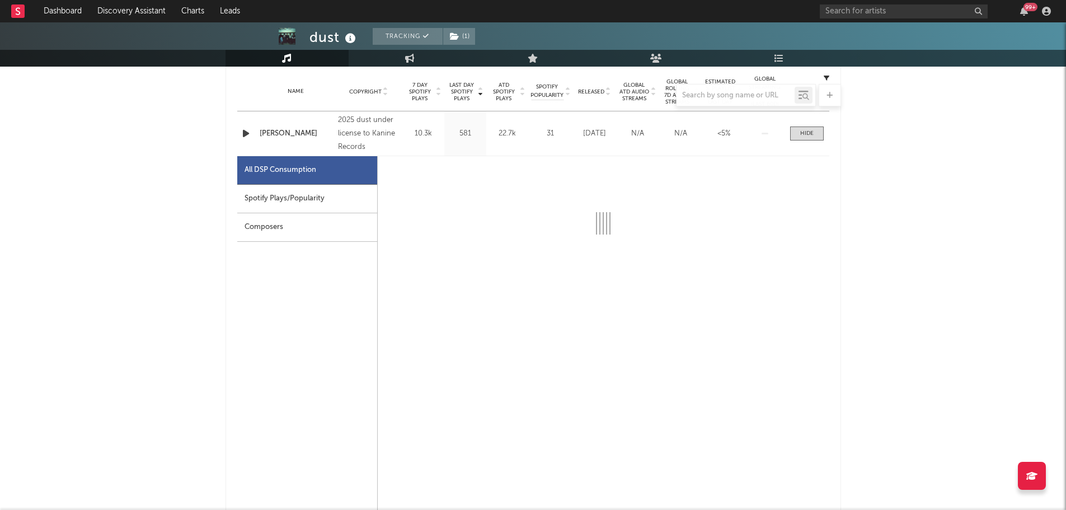
click at [321, 203] on div "Spotify Plays/Popularity" at bounding box center [307, 199] width 140 height 29
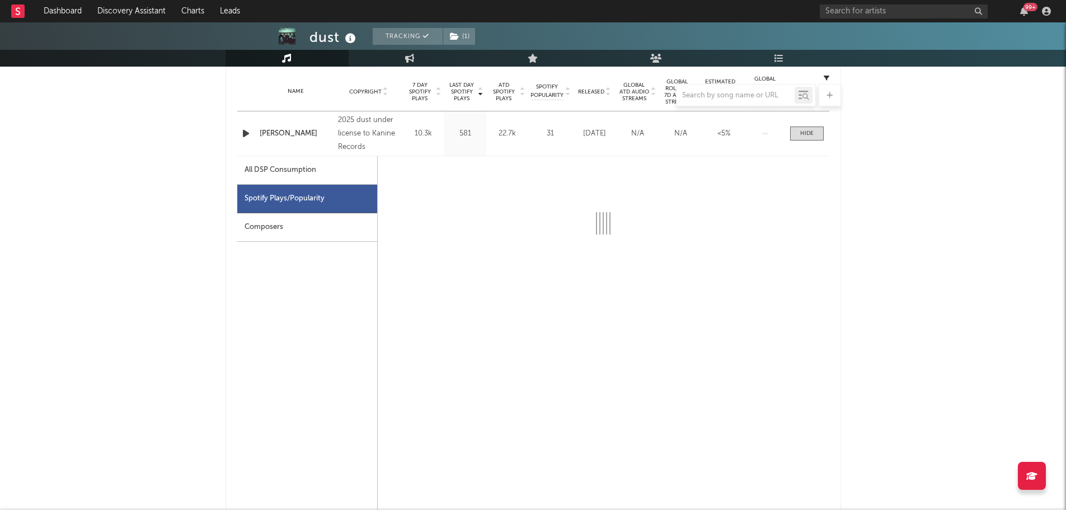
select select "1w"
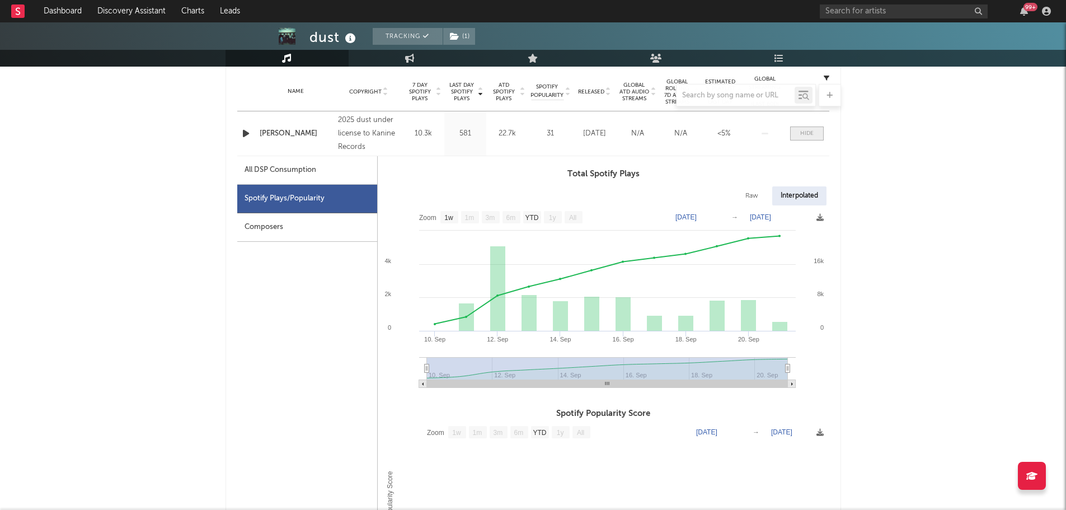
click at [802, 134] on div at bounding box center [806, 133] width 13 height 8
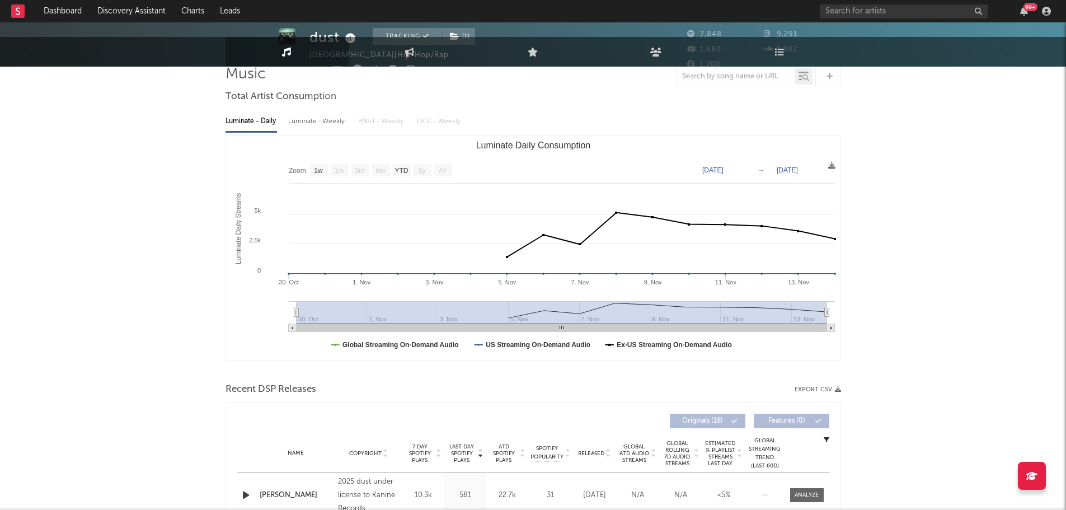
scroll to position [0, 0]
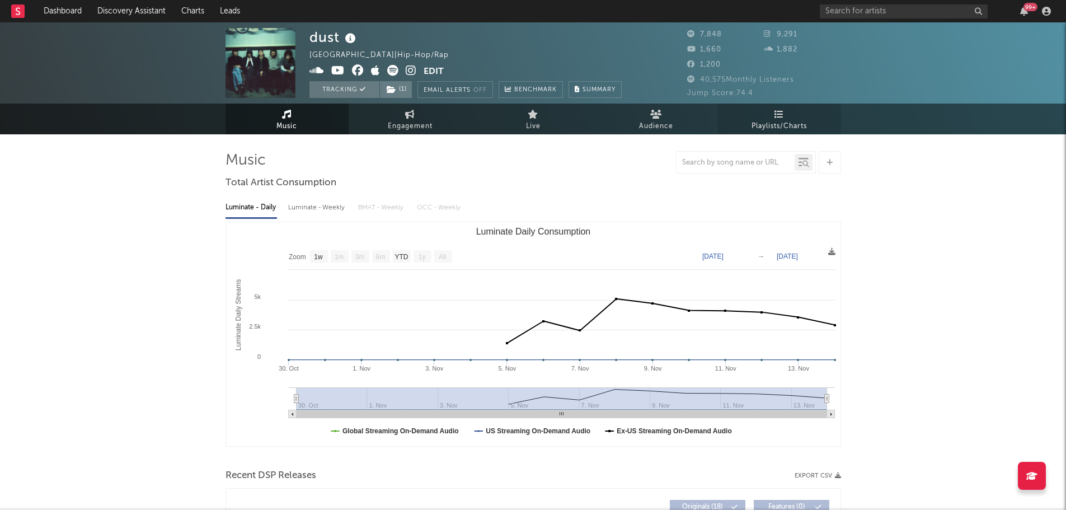
click at [758, 111] on link "Playlists/Charts" at bounding box center [779, 118] width 123 height 31
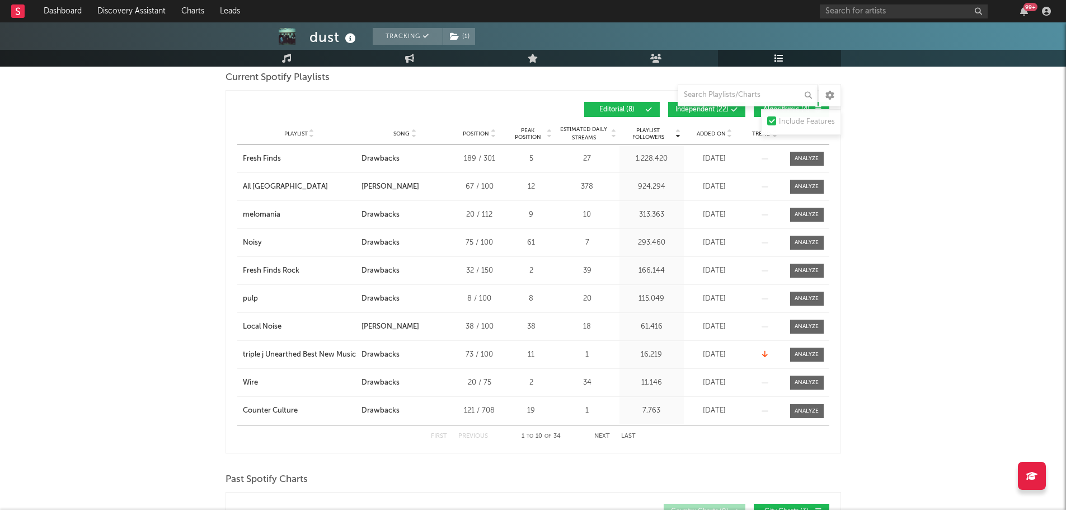
scroll to position [168, 0]
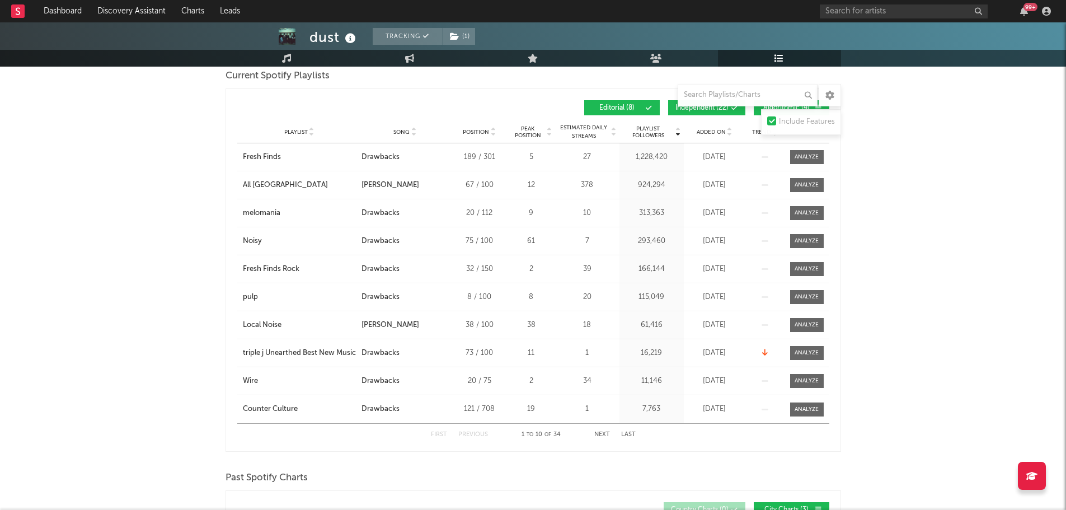
click at [402, 121] on div "Playlist City Song Position Peak Position Estimated Daily Streams Playlist Foll…" at bounding box center [533, 132] width 592 height 22
click at [405, 131] on span "Song" at bounding box center [401, 132] width 16 height 7
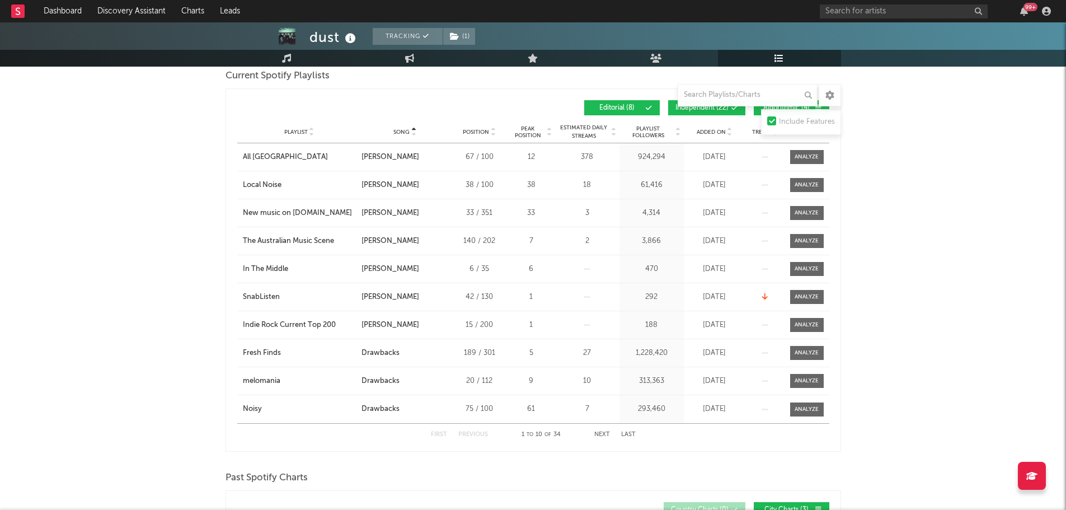
click at [400, 129] on span "Song" at bounding box center [401, 132] width 16 height 7
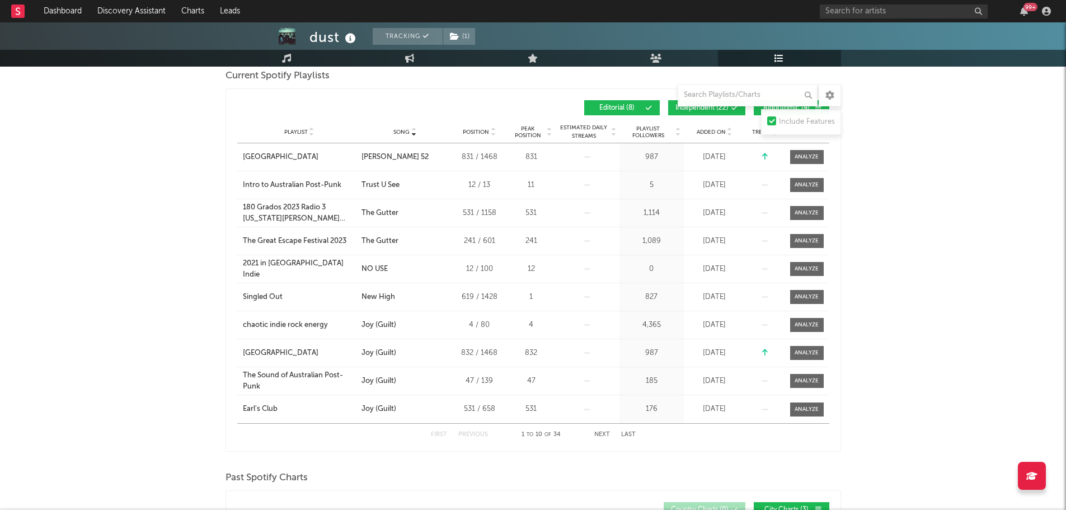
click at [400, 129] on span "Song" at bounding box center [401, 132] width 16 height 7
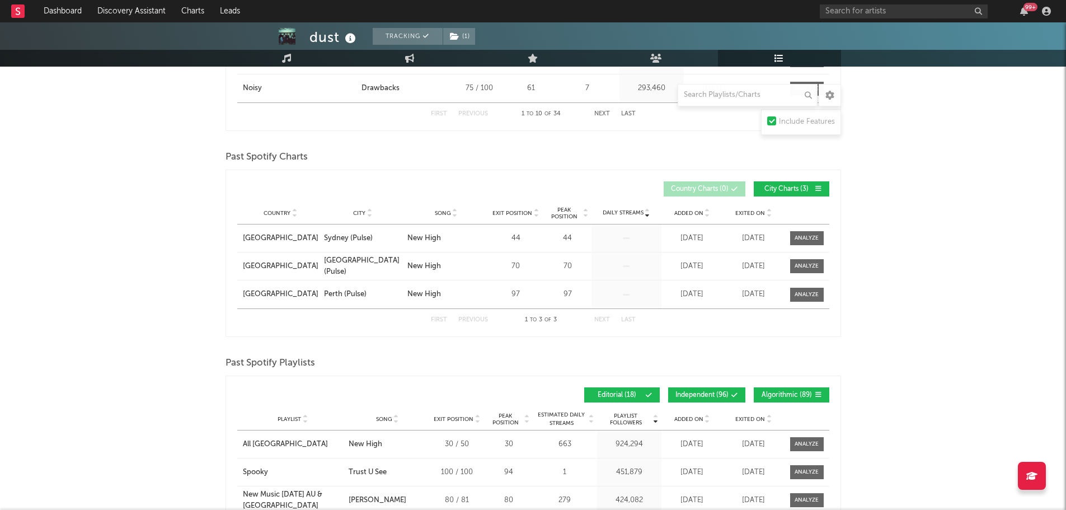
scroll to position [615, 0]
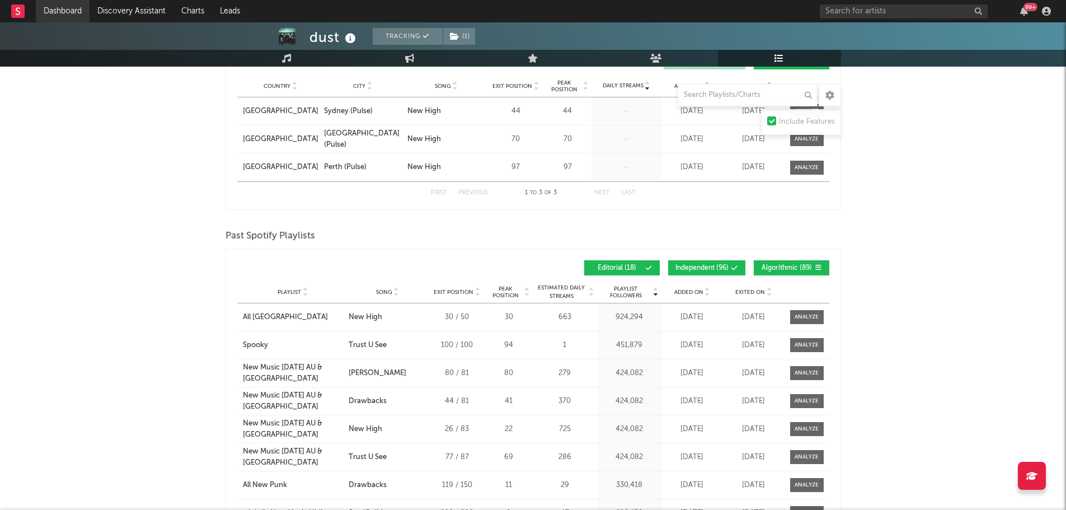
click at [73, 9] on link "Dashboard" at bounding box center [63, 11] width 54 height 22
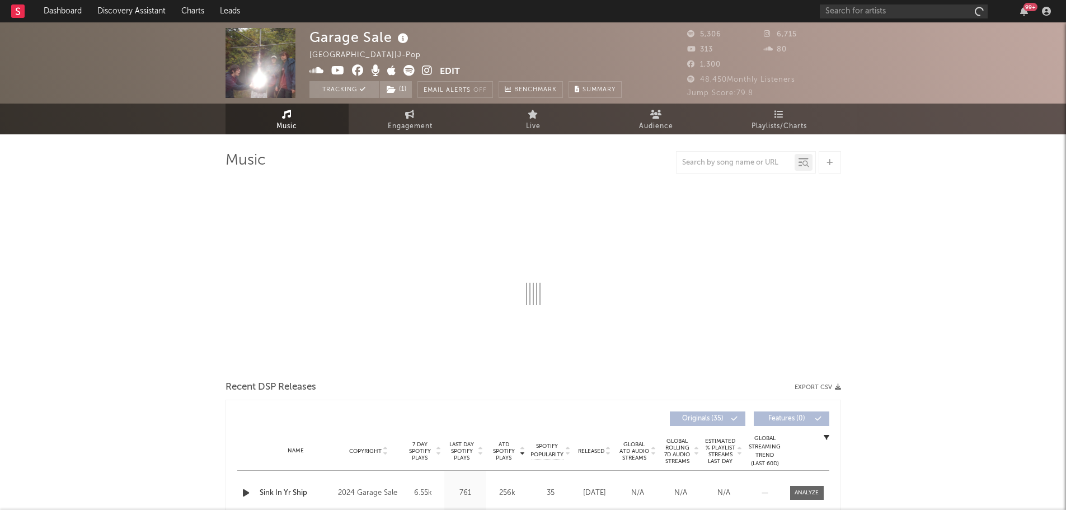
select select "6m"
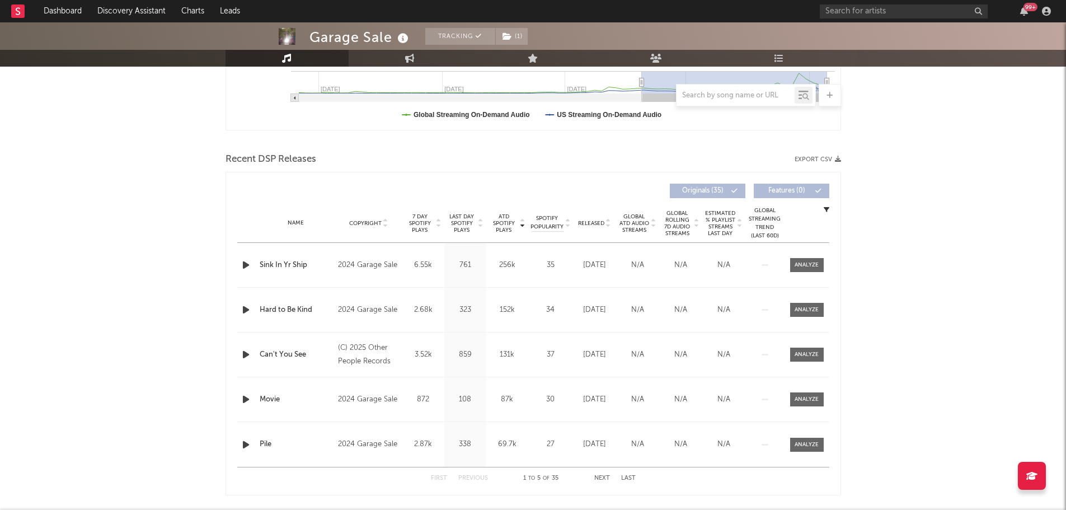
scroll to position [336, 0]
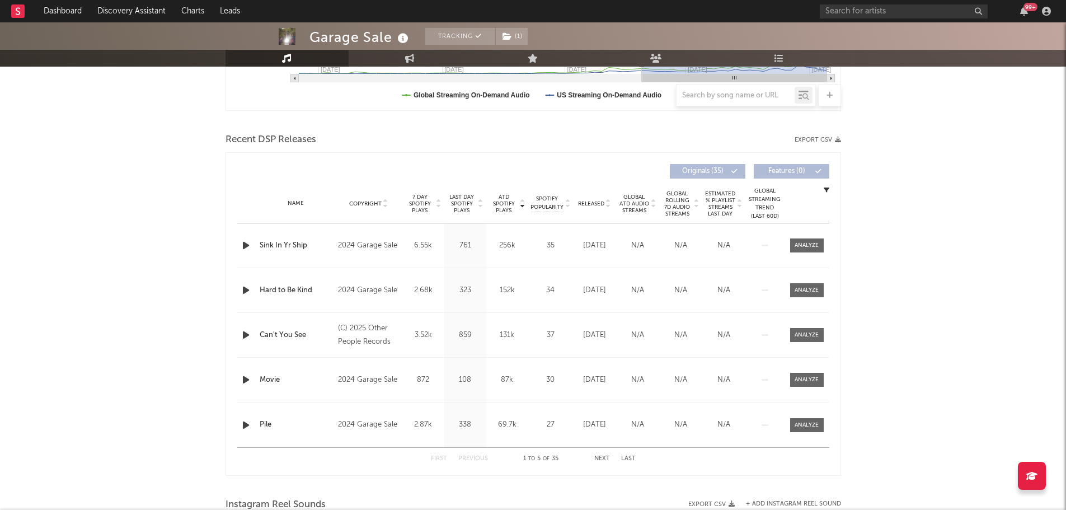
click at [593, 460] on div "First Previous 1 to 5 of 35 Next Last" at bounding box center [533, 458] width 205 height 22
click at [598, 454] on div "First Previous 1 to 5 of 35 Next Last" at bounding box center [533, 458] width 205 height 22
click at [600, 460] on button "Next" at bounding box center [602, 458] width 16 height 6
click at [479, 455] on button "Previous" at bounding box center [473, 458] width 30 height 6
click at [610, 454] on div "First Previous 1 to 5 of 35 Next Last" at bounding box center [533, 458] width 205 height 22
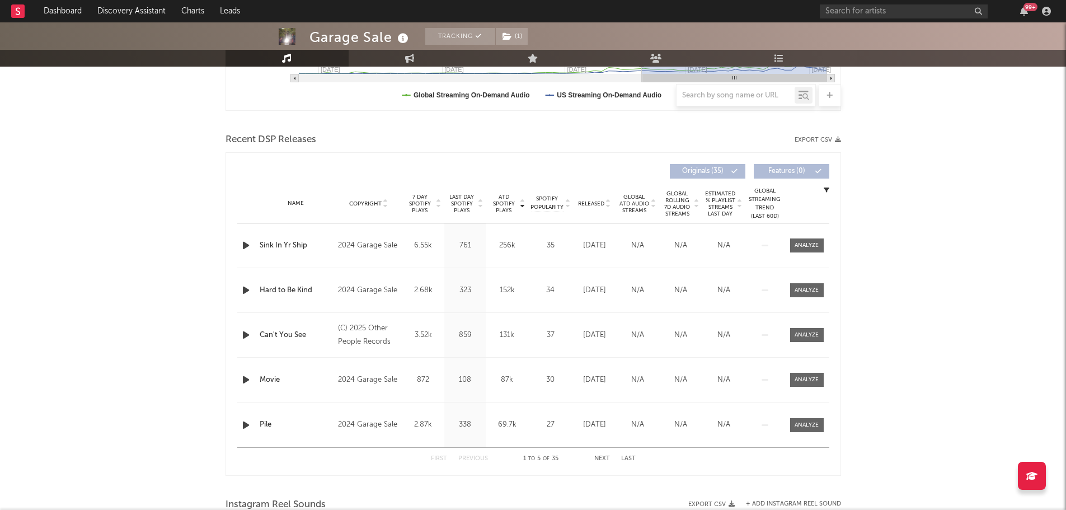
click at [604, 460] on button "Next" at bounding box center [602, 458] width 16 height 6
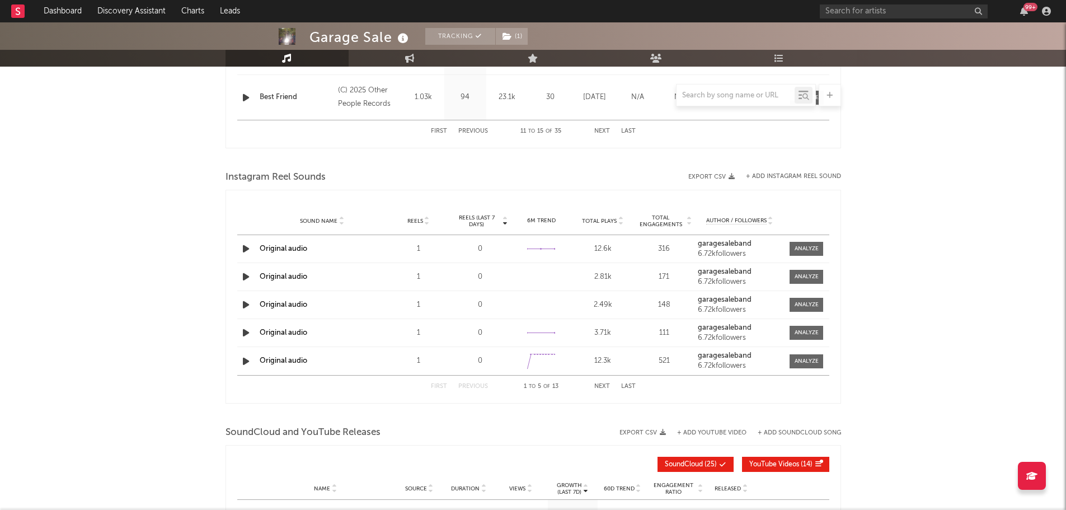
scroll to position [727, 0]
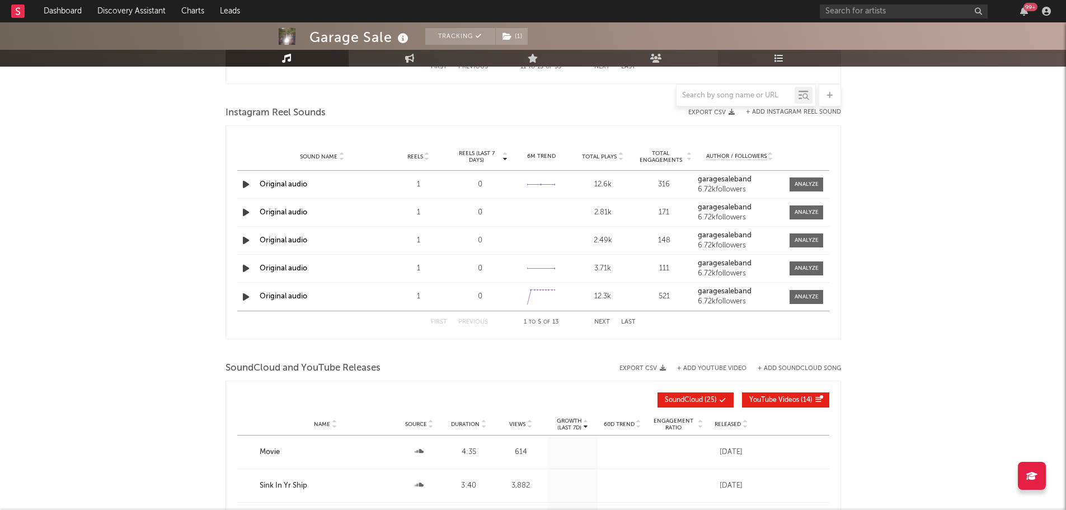
click at [785, 56] on link "Playlists/Charts" at bounding box center [779, 58] width 123 height 17
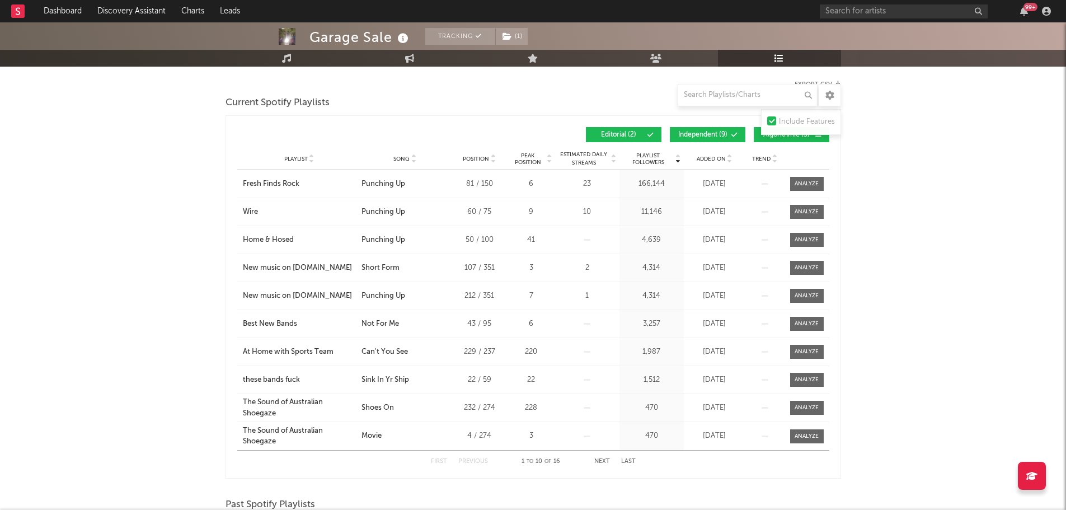
scroll to position [168, 0]
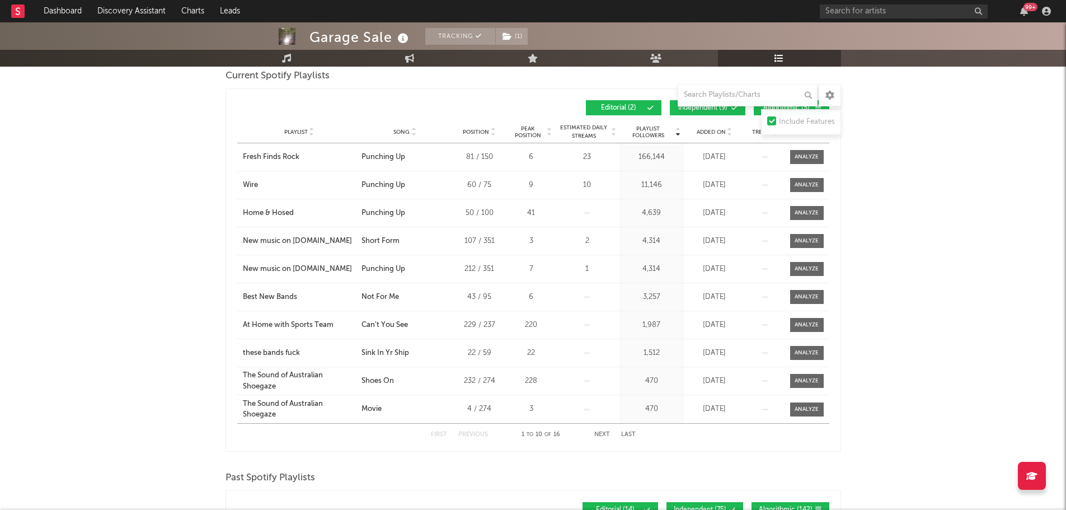
click at [598, 436] on button "Next" at bounding box center [602, 434] width 16 height 6
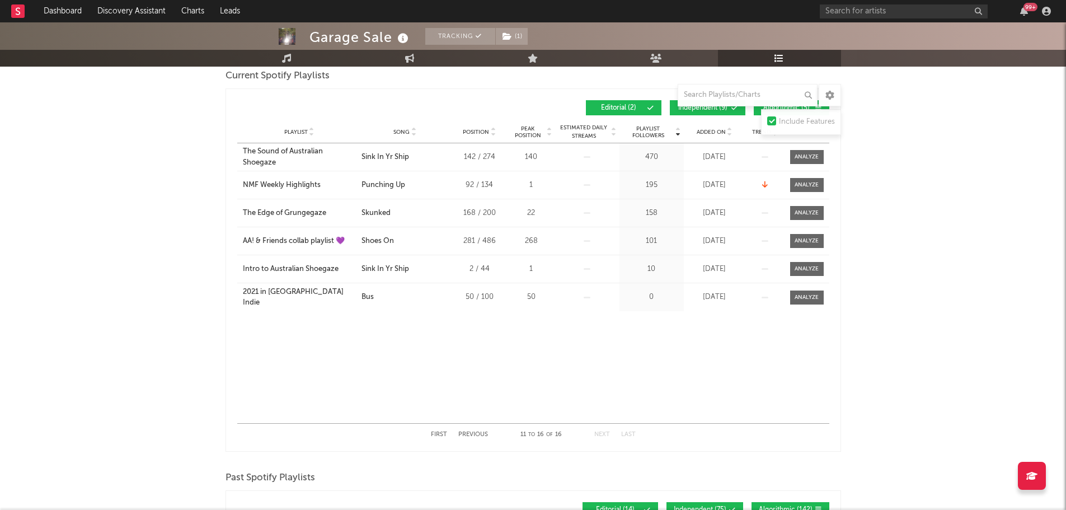
click at [484, 433] on button "Previous" at bounding box center [473, 434] width 30 height 6
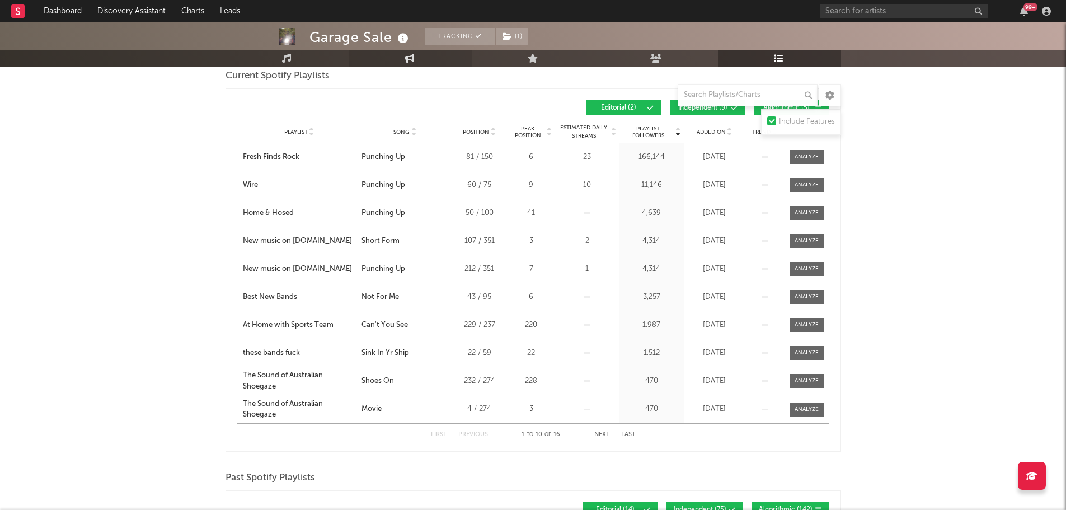
click at [400, 63] on link "Engagement" at bounding box center [409, 58] width 123 height 17
select select "1w"
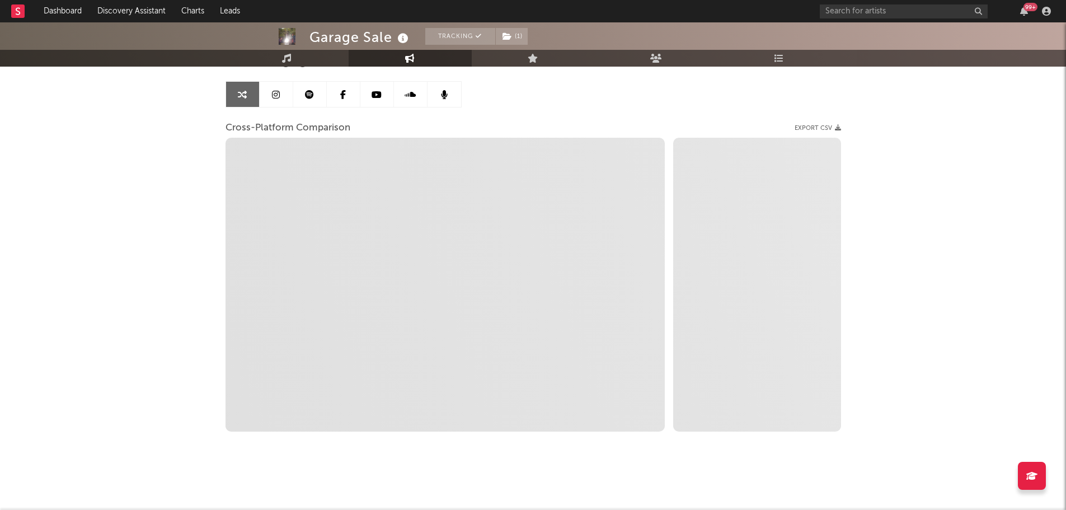
scroll to position [100, 0]
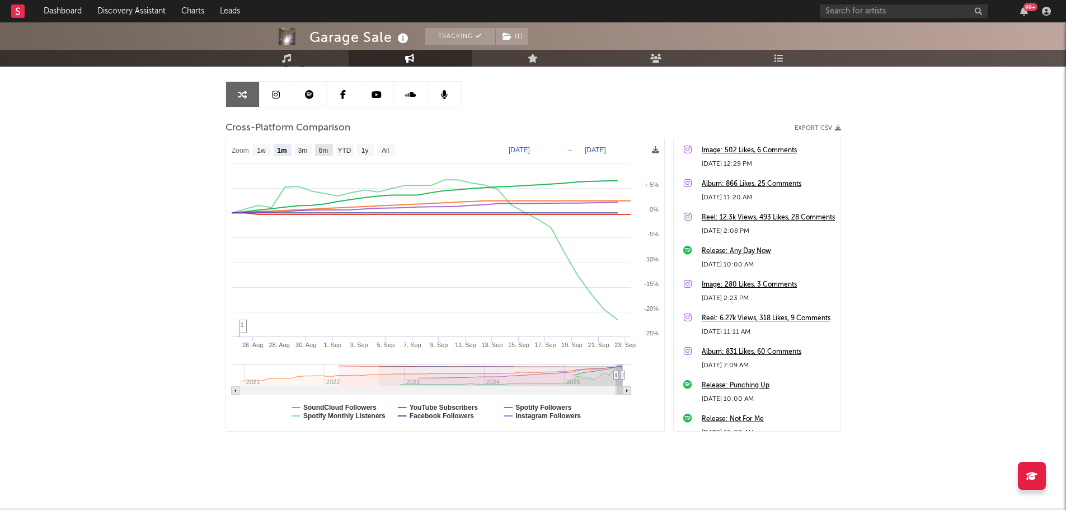
click at [321, 150] on text "6m" at bounding box center [323, 151] width 10 height 8
select select "6m"
type input "[DATE]"
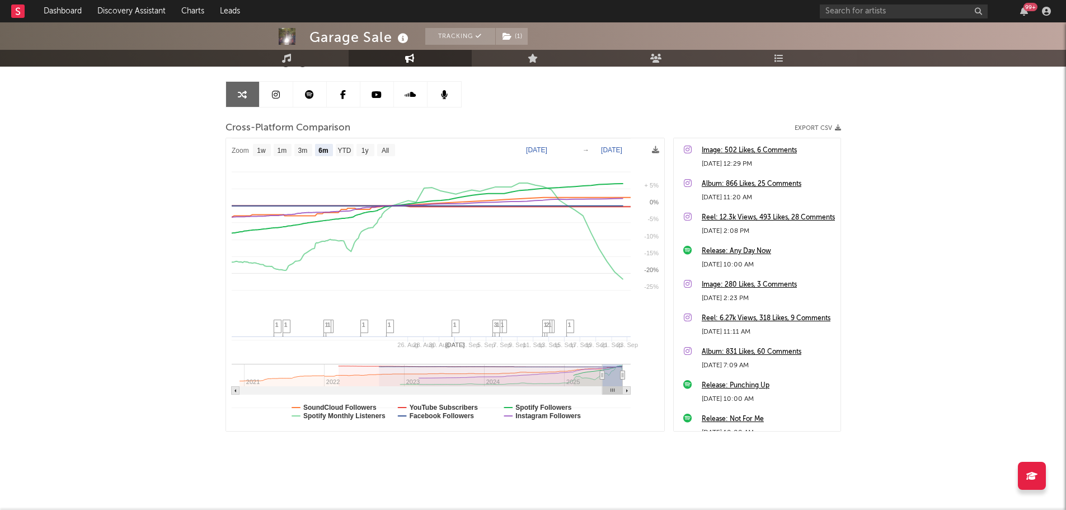
select select "6m"
